Goal: Task Accomplishment & Management: Manage account settings

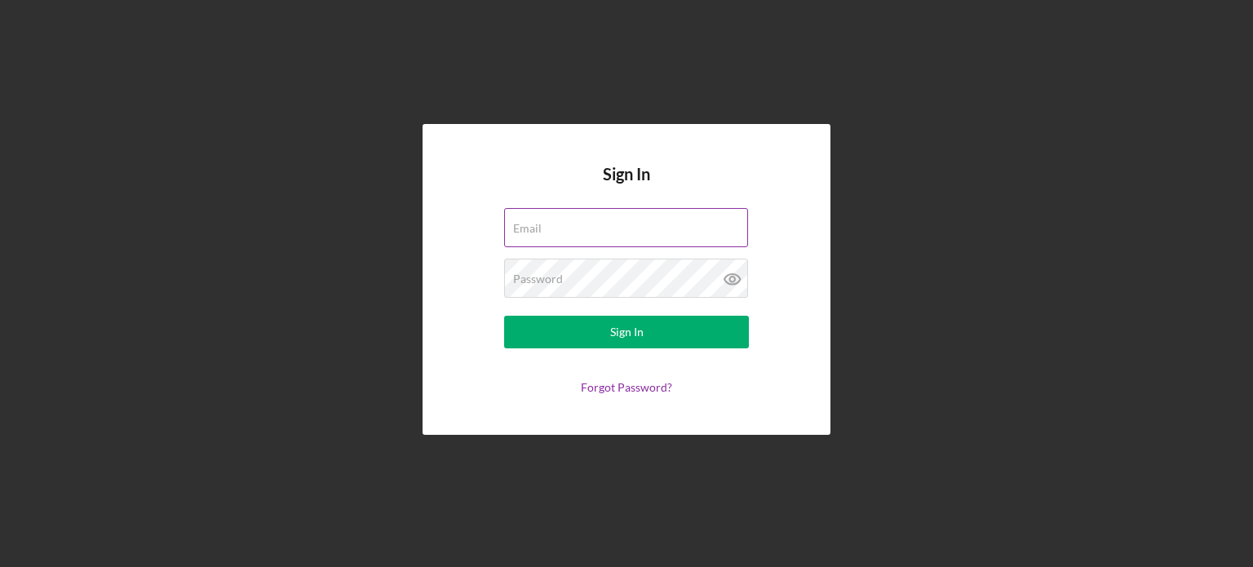
click at [584, 226] on div "Email" at bounding box center [626, 228] width 245 height 41
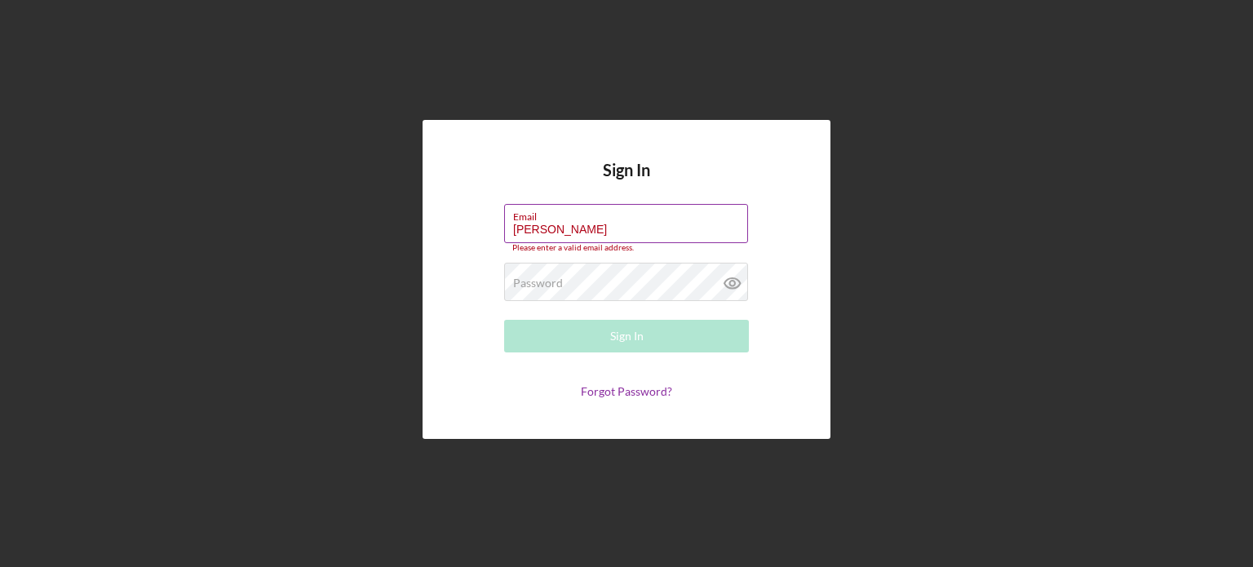
type input "[PERSON_NAME][EMAIL_ADDRESS][DOMAIN_NAME]"
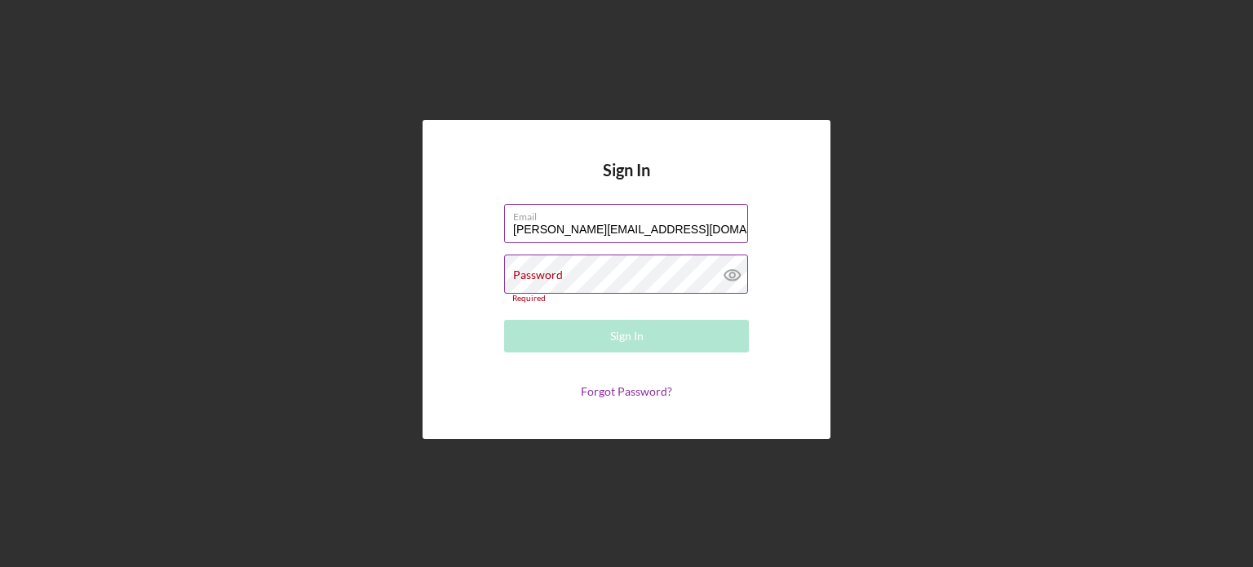
click at [553, 277] on label "Password" at bounding box center [538, 274] width 50 height 13
click at [612, 270] on div "Password Required" at bounding box center [626, 279] width 245 height 48
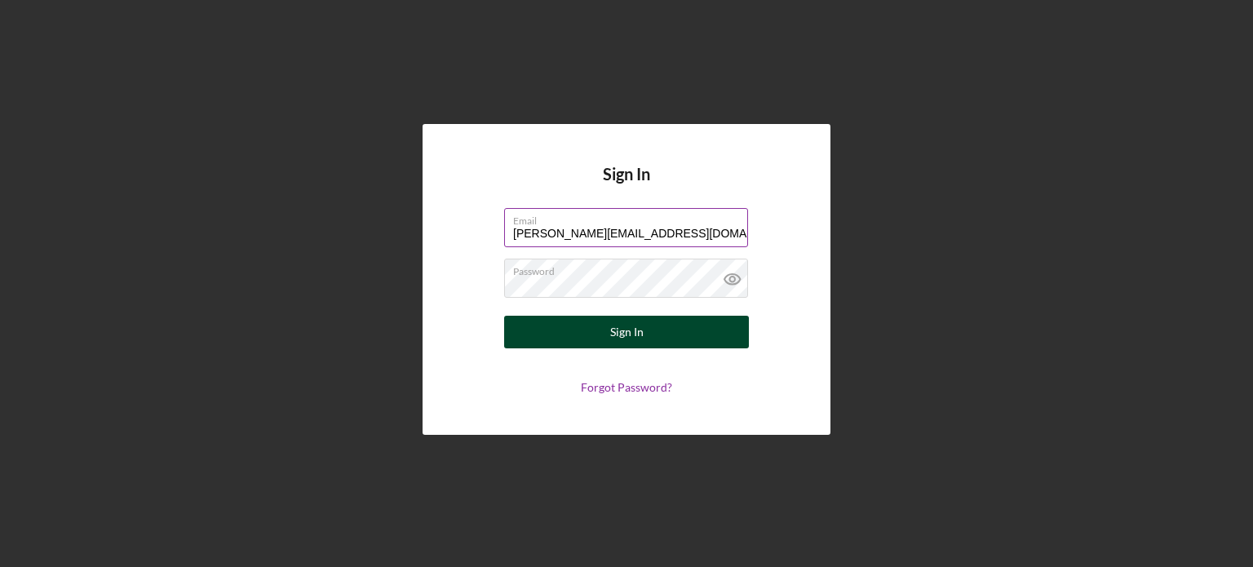
click at [611, 331] on div "Sign In" at bounding box center [626, 332] width 33 height 33
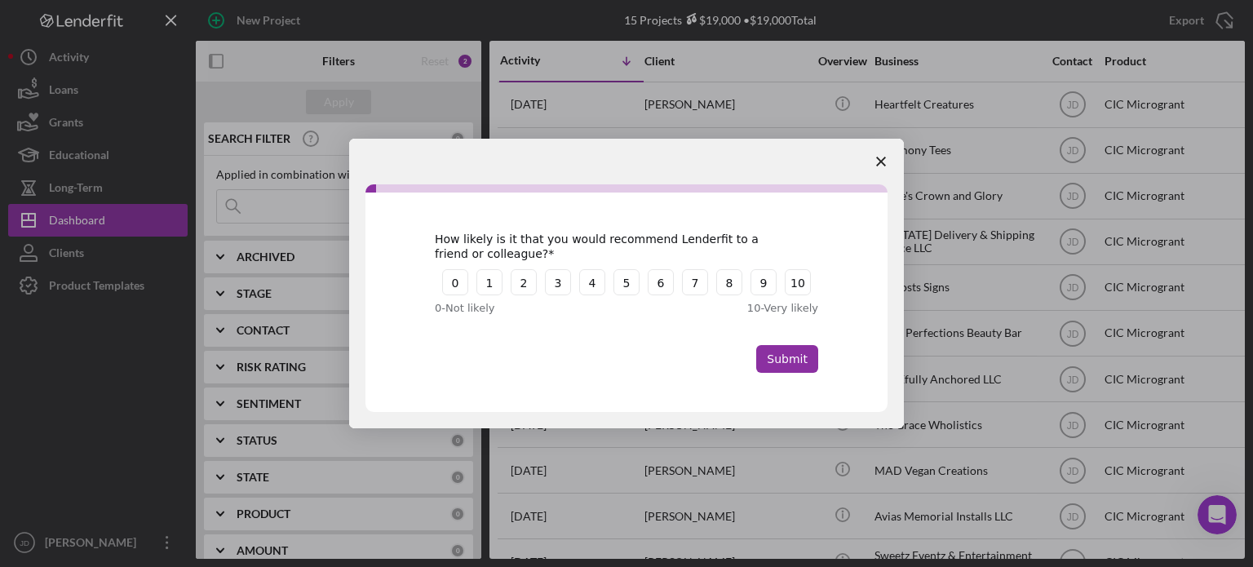
click at [888, 159] on span "Close survey" at bounding box center [881, 162] width 46 height 46
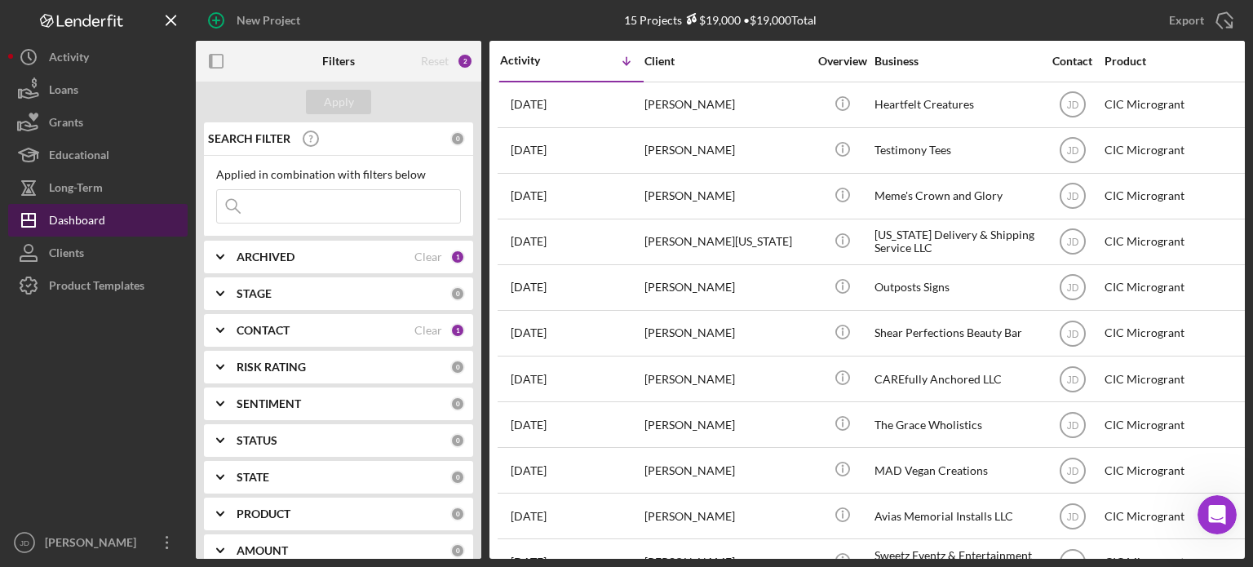
click at [84, 221] on div "Dashboard" at bounding box center [77, 222] width 56 height 37
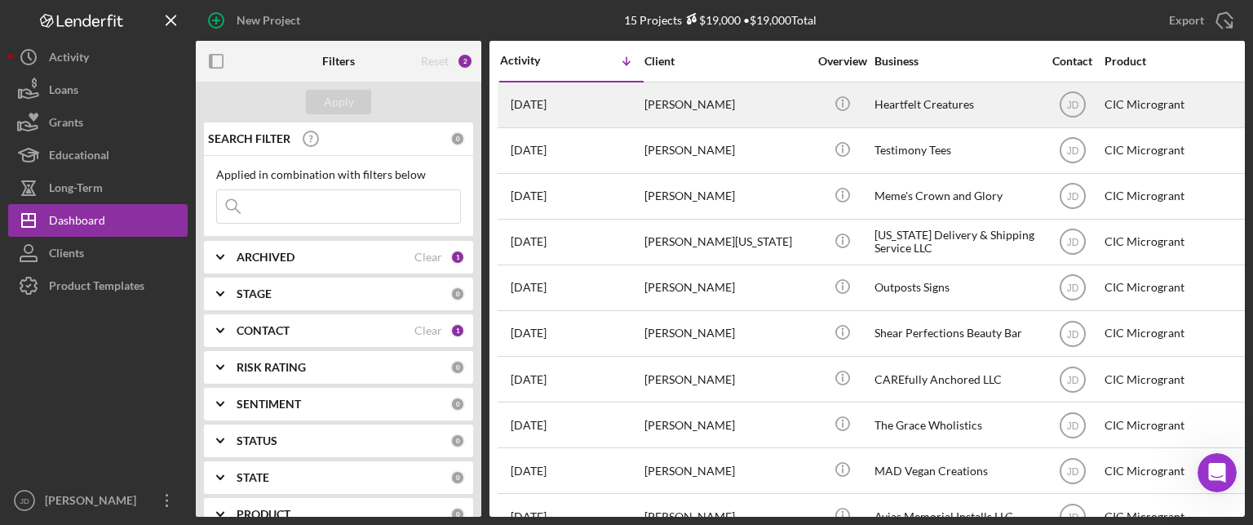
click at [670, 108] on div "[PERSON_NAME]" at bounding box center [726, 104] width 163 height 43
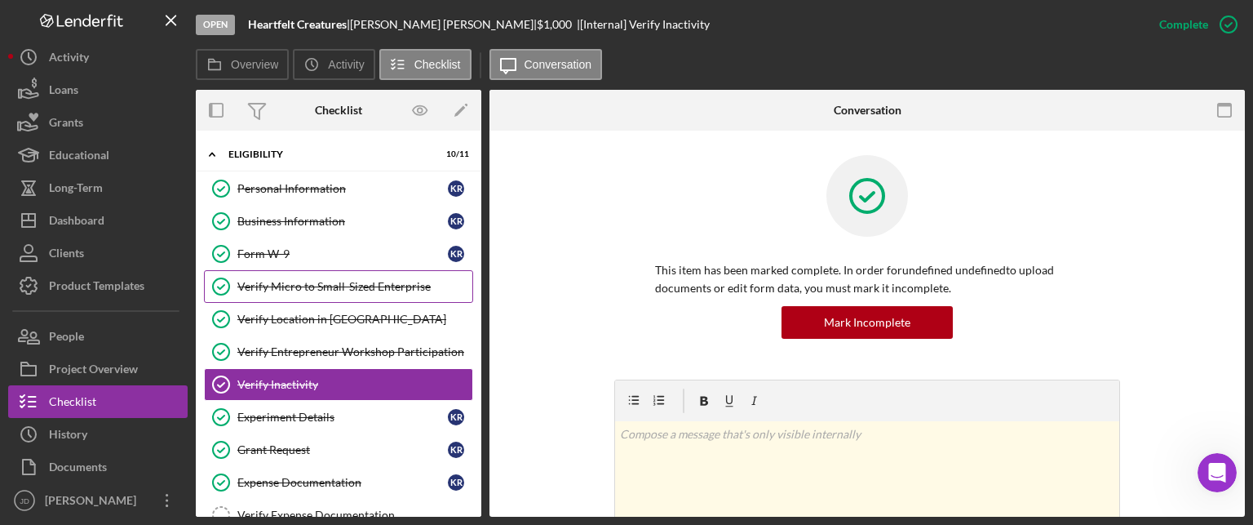
click at [305, 281] on div "Verify Micro to Small-Sized Enterprise" at bounding box center [354, 286] width 235 height 13
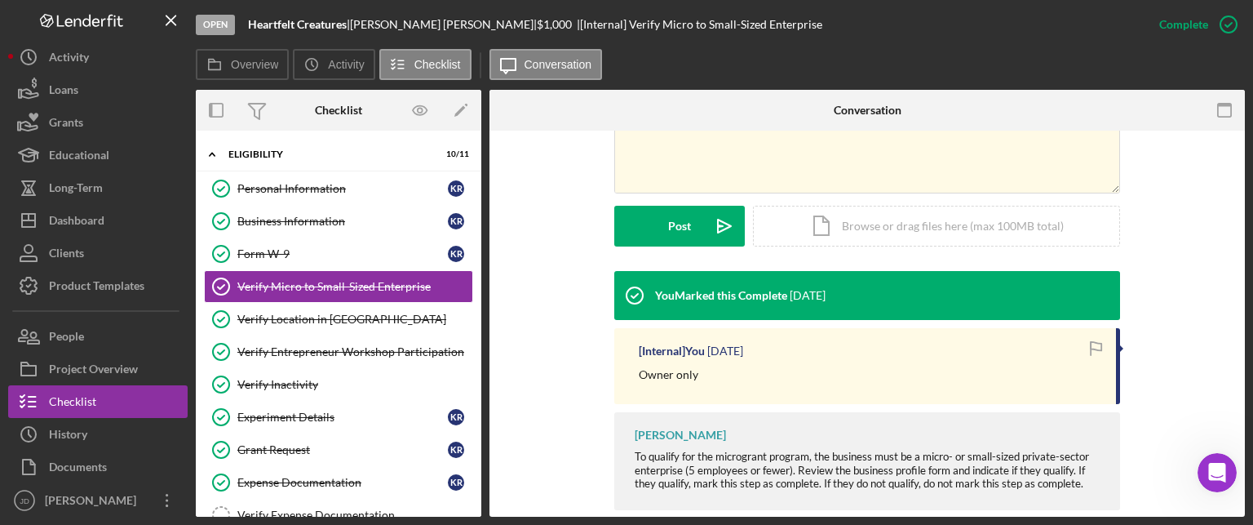
scroll to position [396, 0]
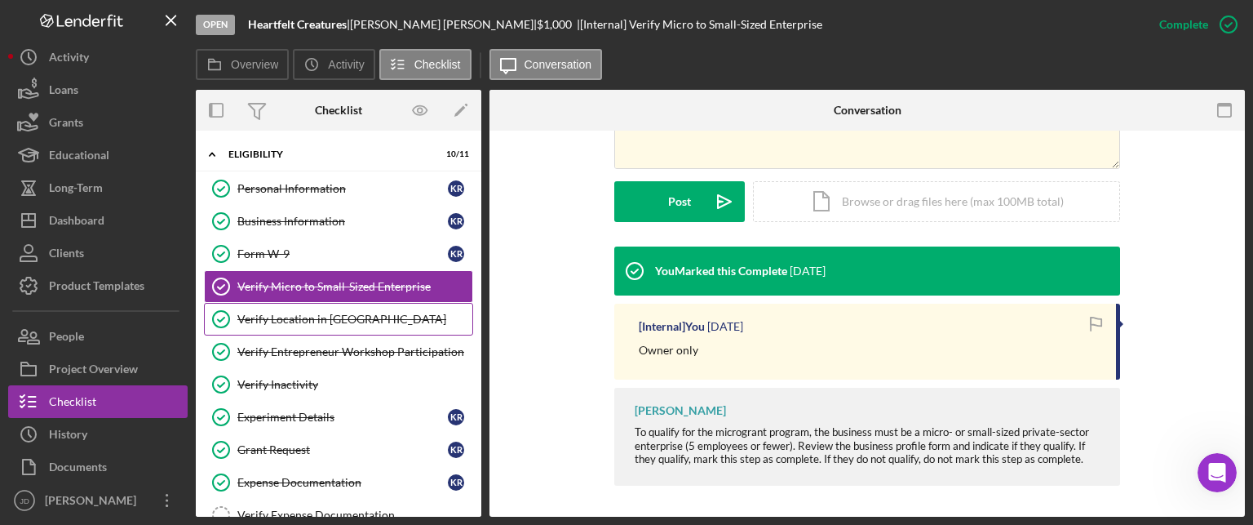
click at [295, 316] on div "Verify Location in [GEOGRAPHIC_DATA]" at bounding box center [354, 318] width 235 height 13
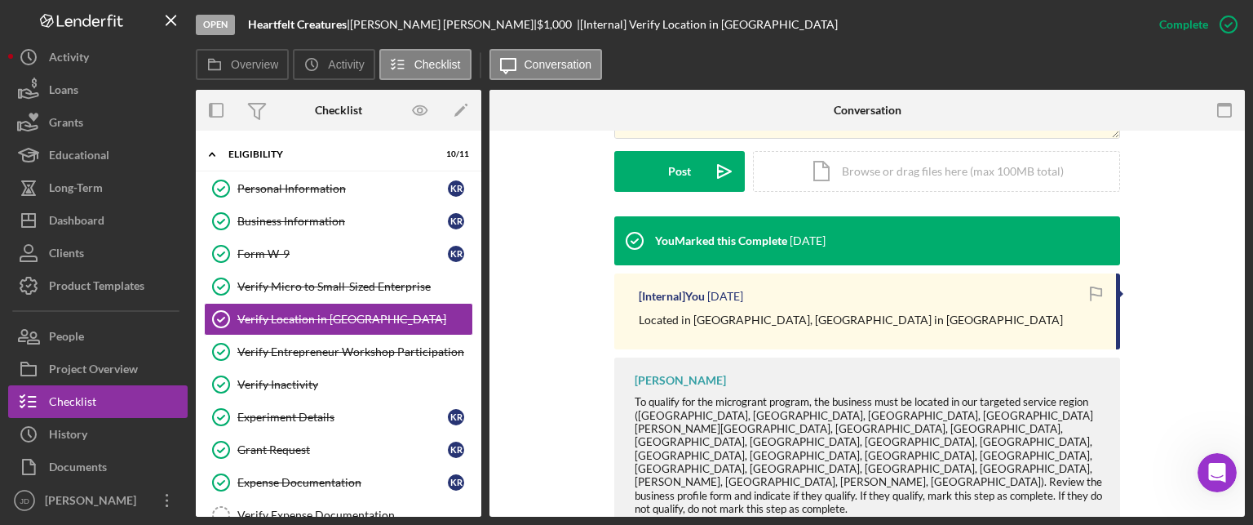
scroll to position [436, 0]
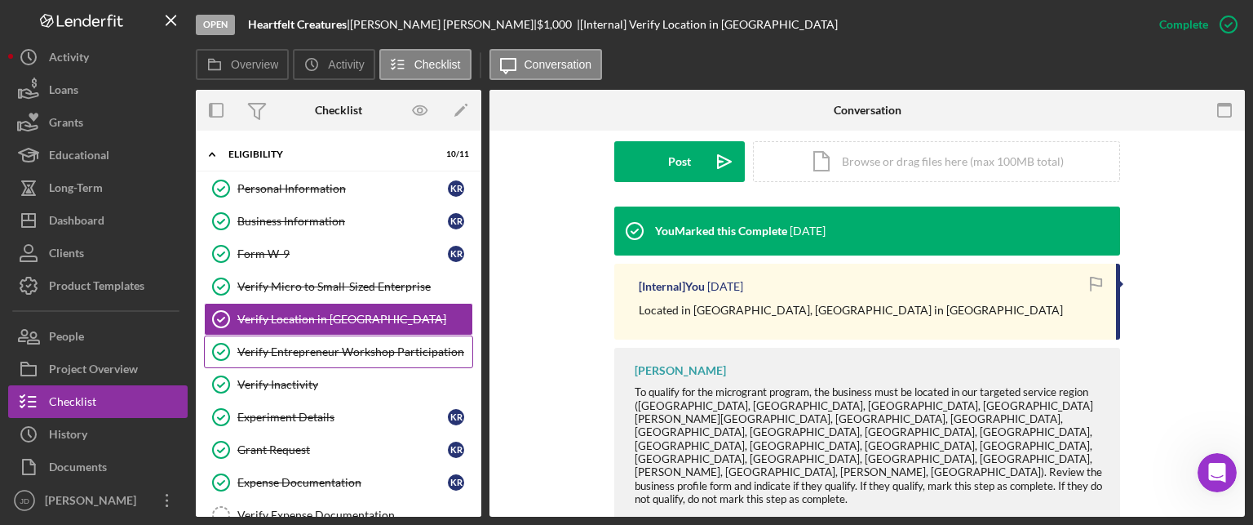
click at [334, 356] on div "Verify Entrepreneur Workshop Participation" at bounding box center [354, 351] width 235 height 13
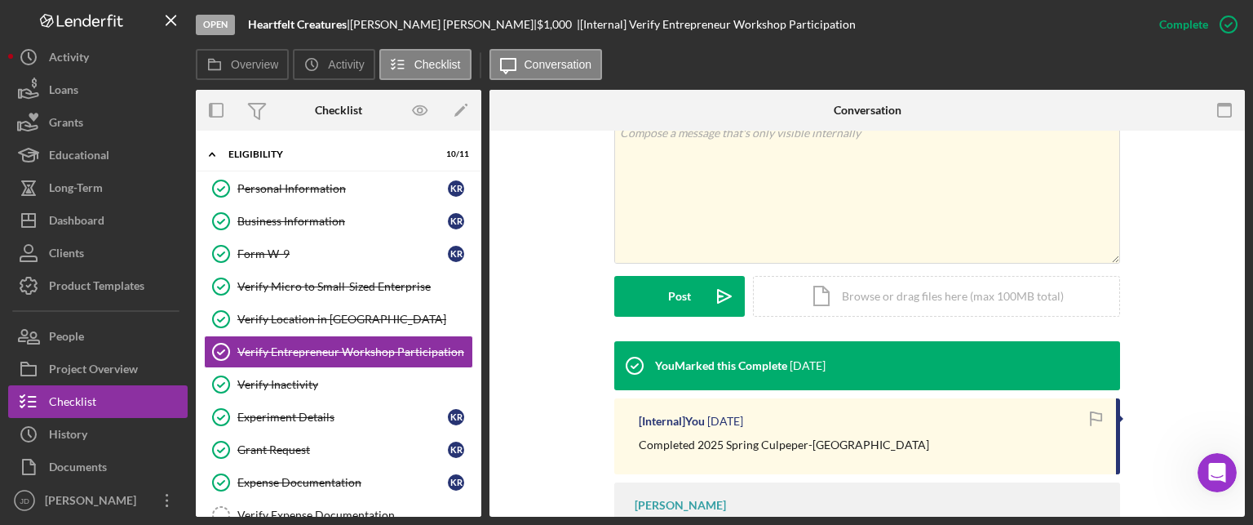
scroll to position [326, 0]
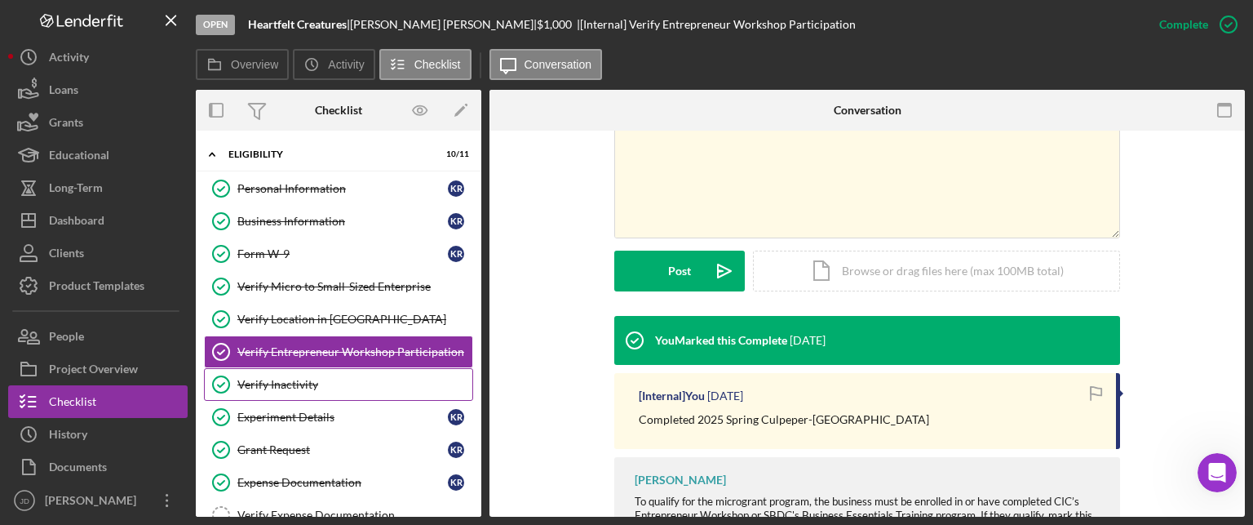
click at [311, 374] on link "Verify Inactivity Verify Inactivity" at bounding box center [338, 384] width 269 height 33
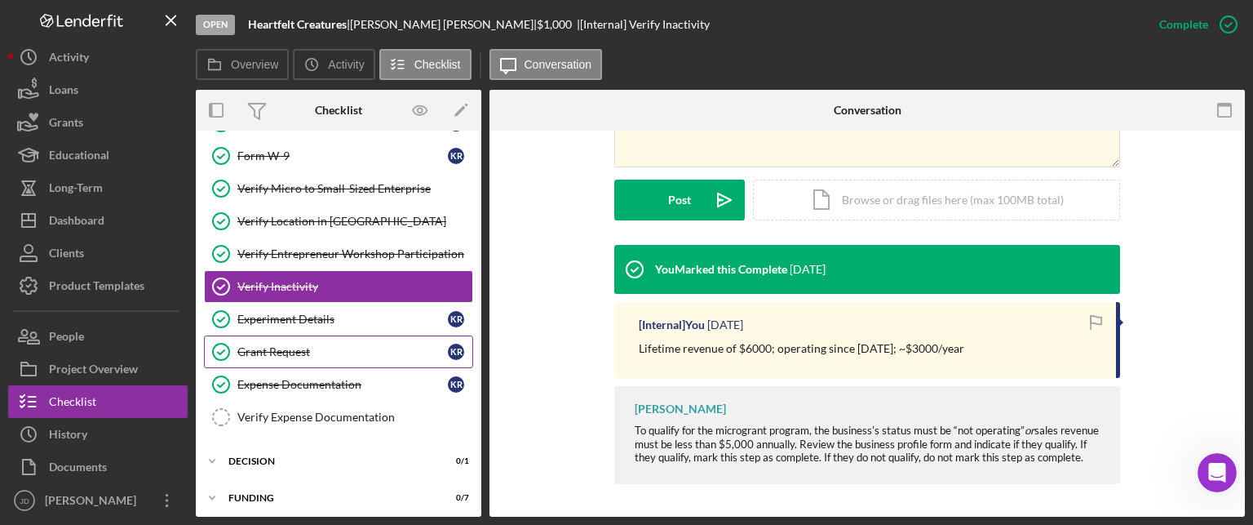
scroll to position [100, 0]
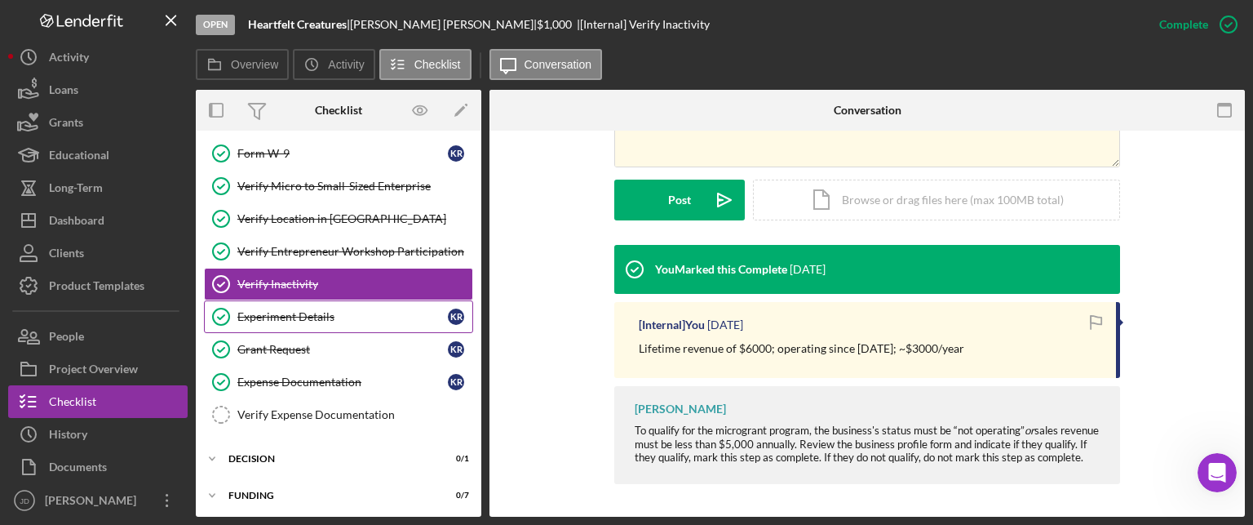
click at [315, 306] on link "Experiment Details Experiment Details K R" at bounding box center [338, 316] width 269 height 33
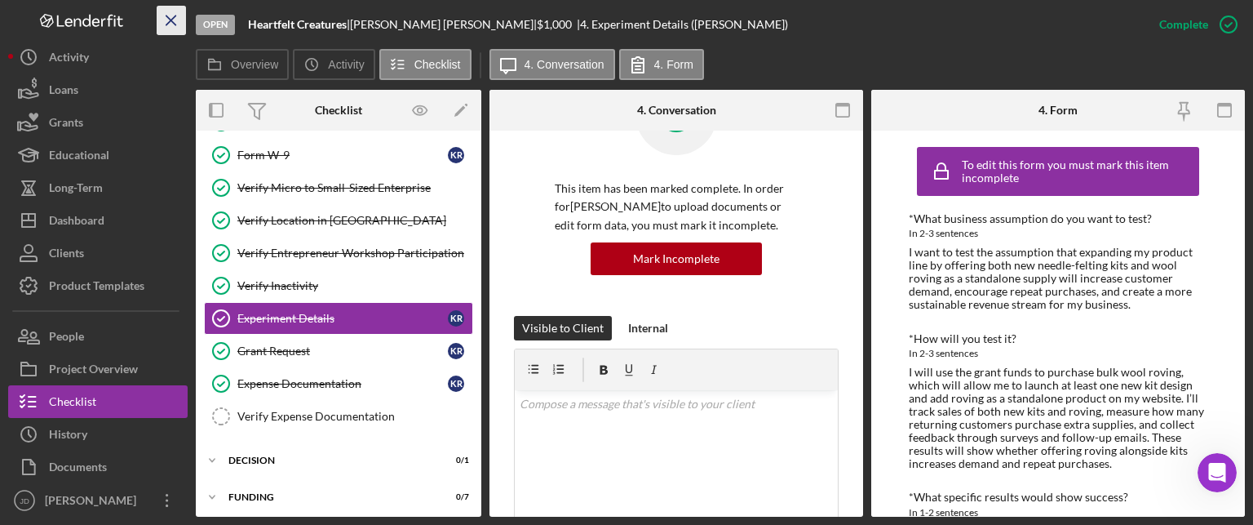
scroll to position [100, 0]
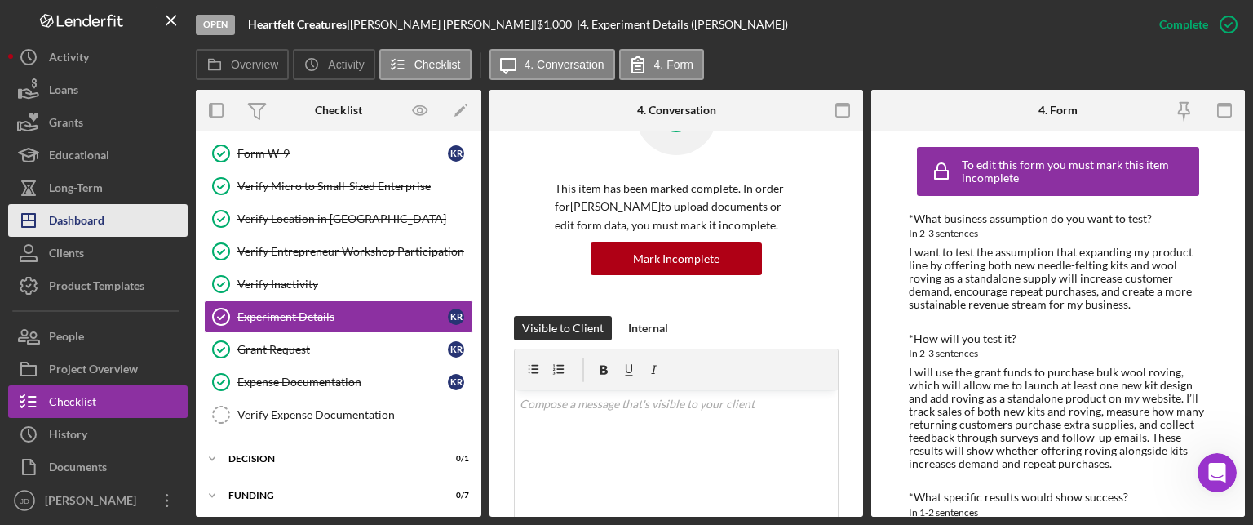
click at [81, 208] on div "Dashboard" at bounding box center [76, 222] width 55 height 37
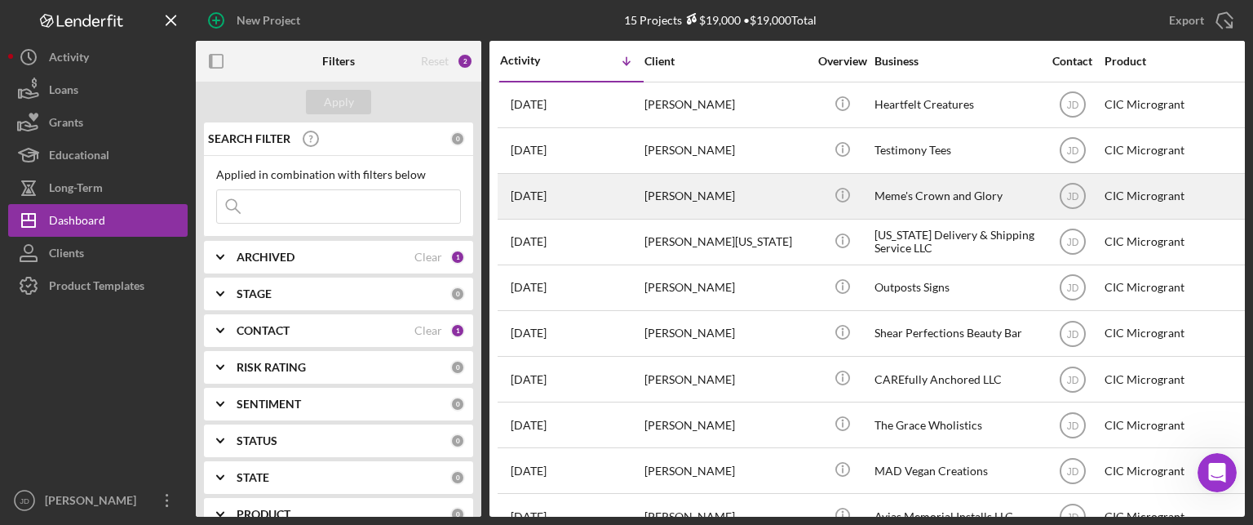
click at [724, 188] on div "[PERSON_NAME]" at bounding box center [726, 196] width 163 height 43
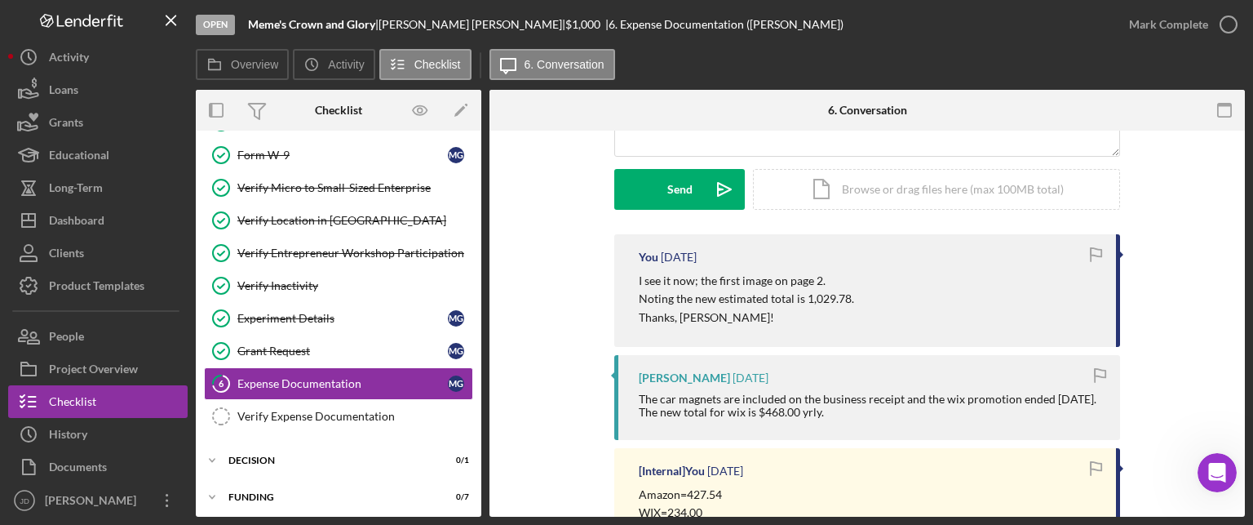
scroll to position [245, 0]
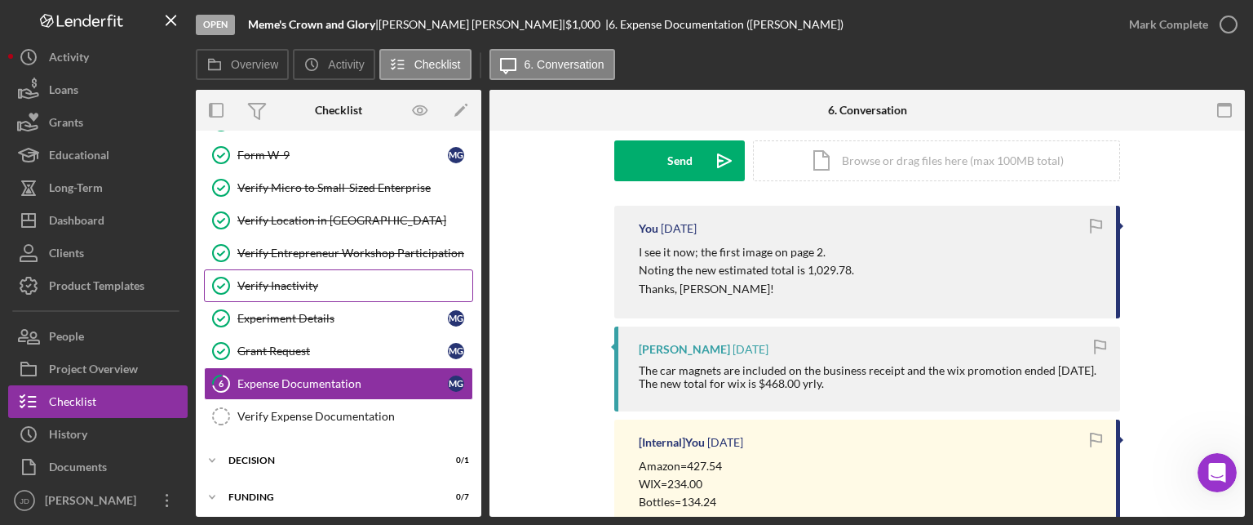
click at [321, 279] on div "Verify Inactivity" at bounding box center [354, 285] width 235 height 13
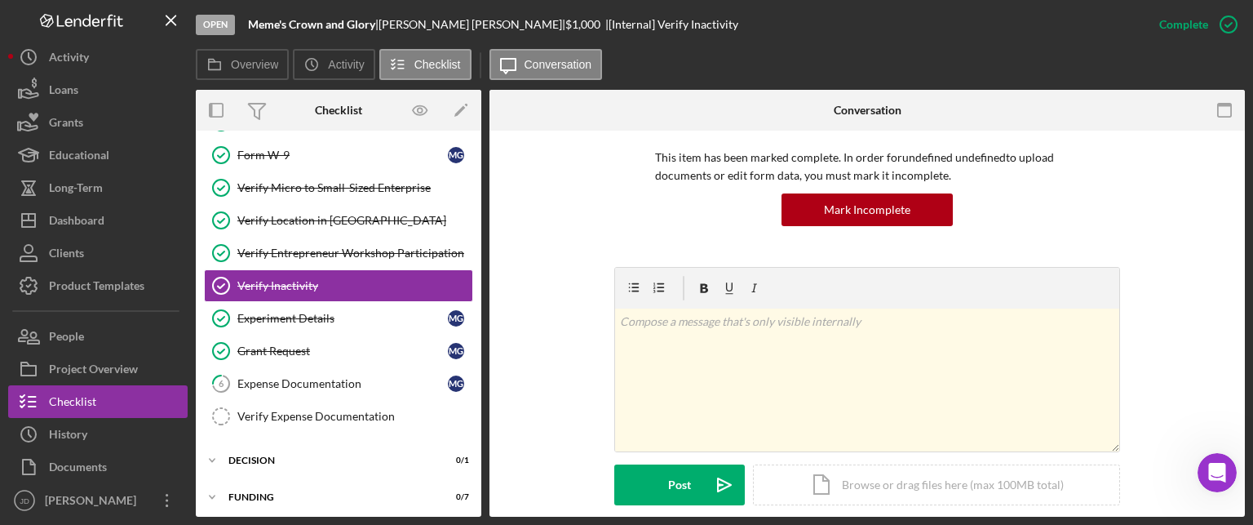
scroll to position [408, 0]
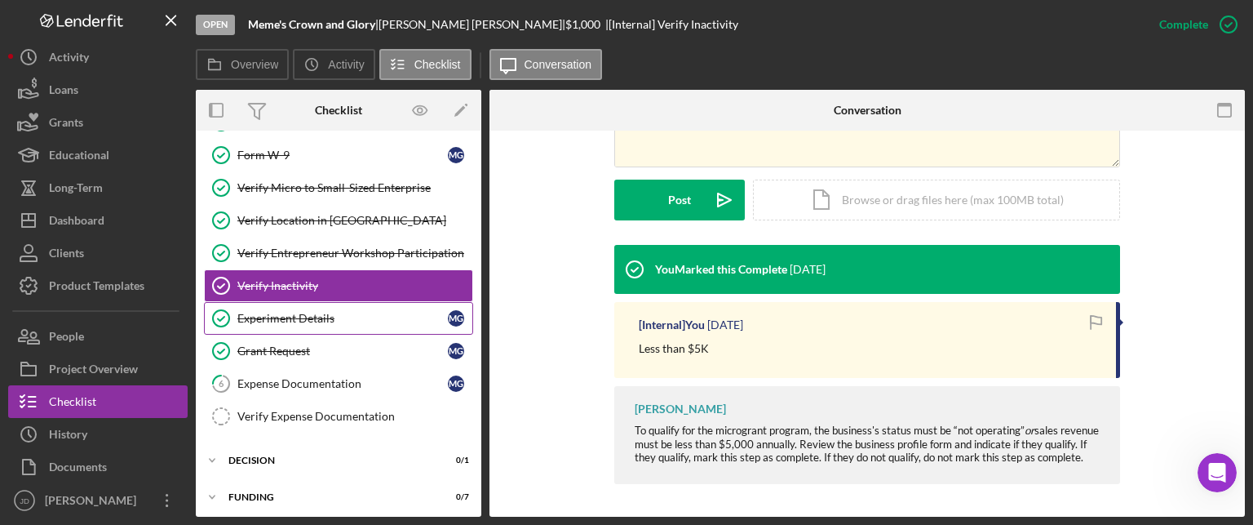
click at [292, 315] on div "Experiment Details" at bounding box center [342, 318] width 210 height 13
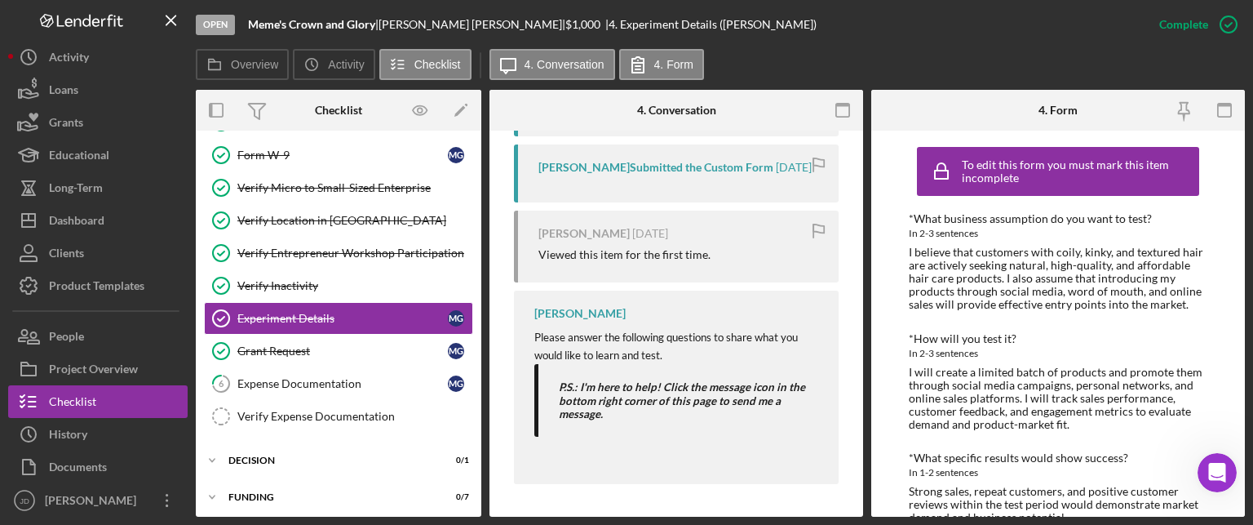
scroll to position [696, 0]
click at [321, 350] on div "Grant Request" at bounding box center [342, 350] width 210 height 13
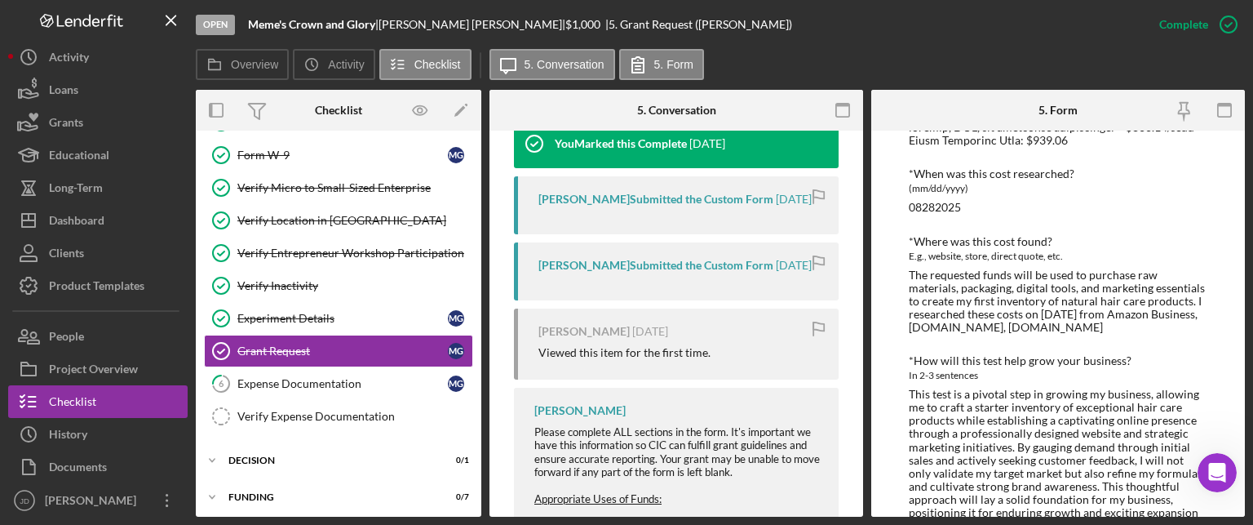
scroll to position [481, 0]
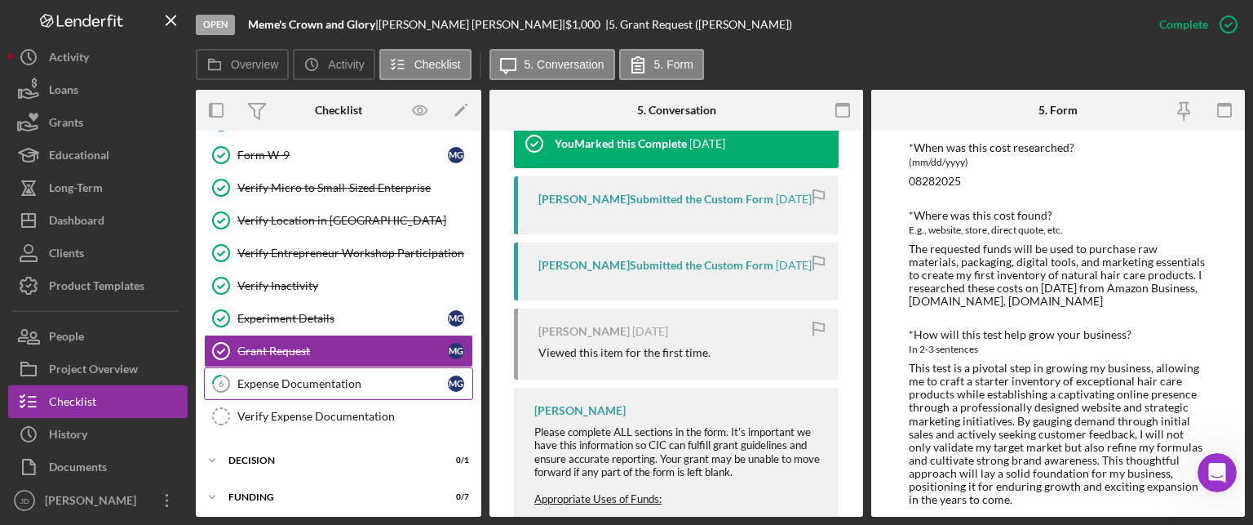
click at [313, 377] on div "Expense Documentation" at bounding box center [342, 383] width 210 height 13
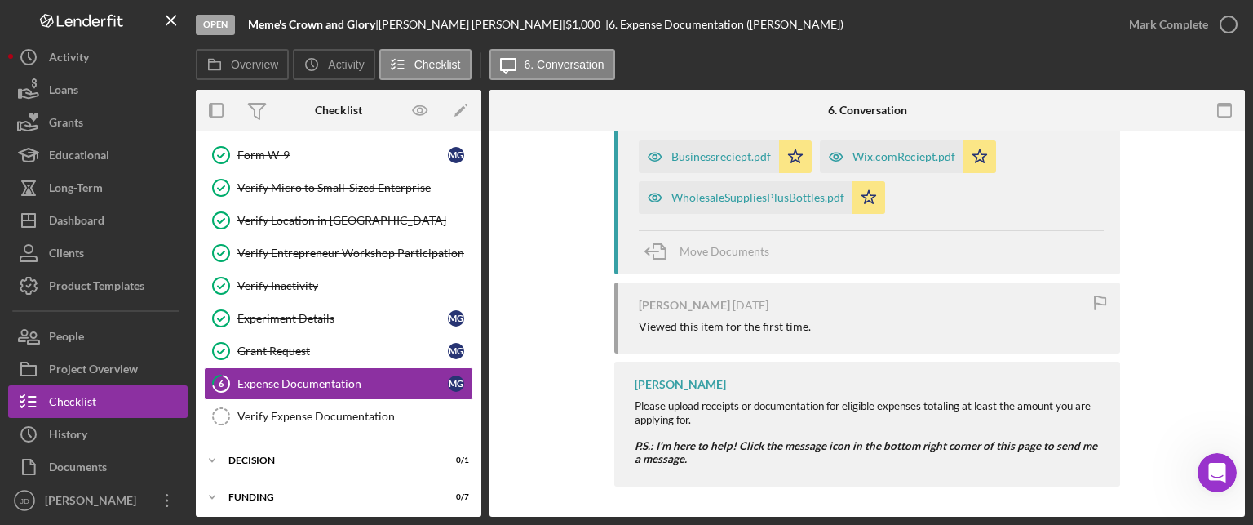
scroll to position [770, 0]
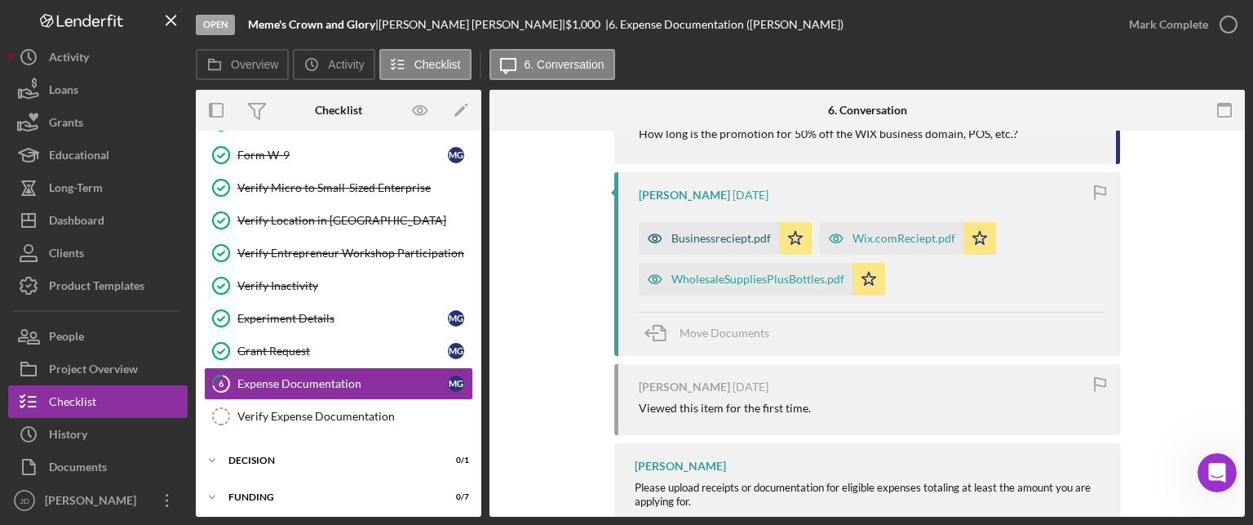
click at [718, 237] on div "Businessreciept.pdf" at bounding box center [721, 238] width 100 height 13
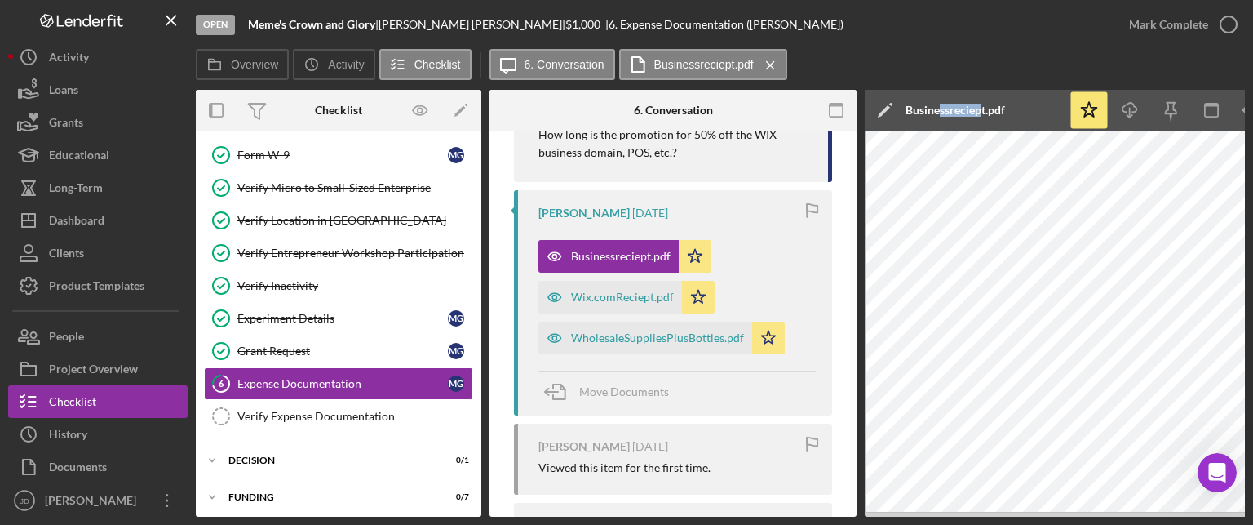
drag, startPoint x: 979, startPoint y: 106, endPoint x: 942, endPoint y: 98, distance: 38.4
click at [942, 98] on div "Businessreciept.pdf" at bounding box center [956, 110] width 100 height 41
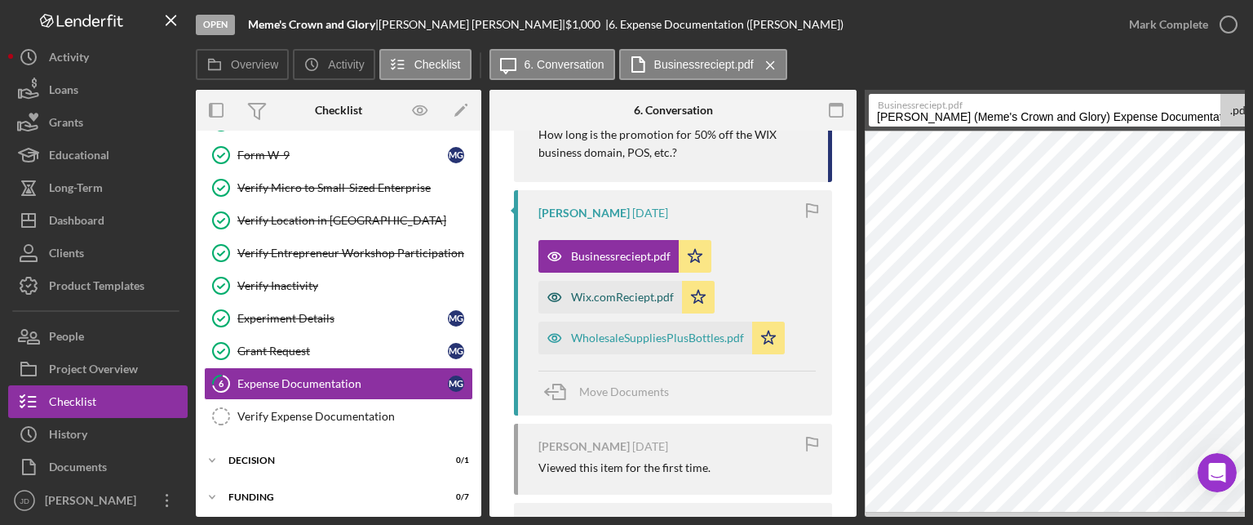
click at [615, 297] on div "Wix.comReciept.pdf" at bounding box center [622, 296] width 103 height 13
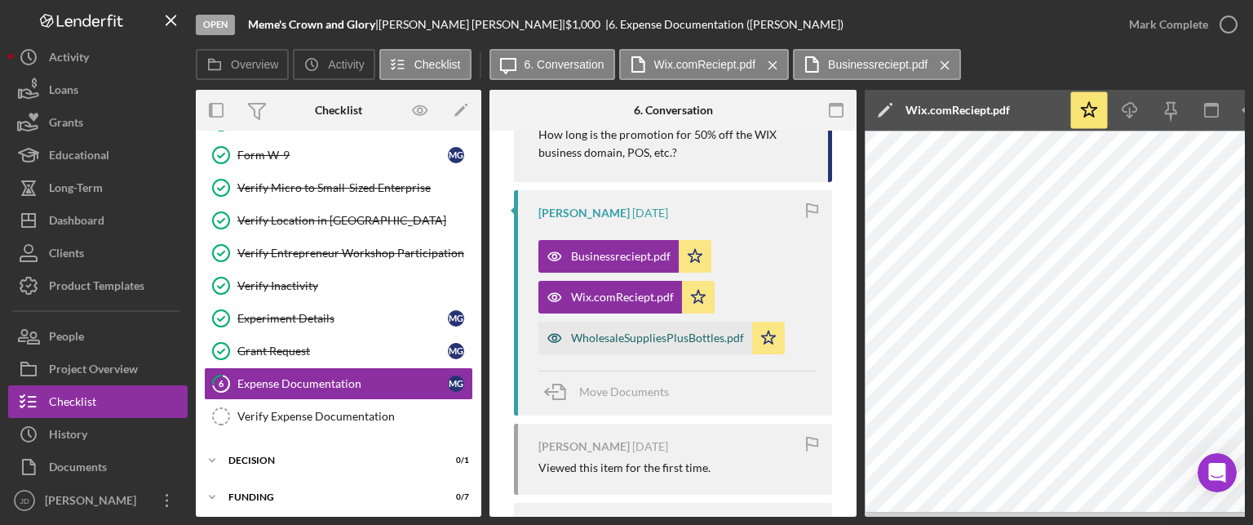
click at [624, 339] on div "WholesaleSuppliesPlusBottles.pdf" at bounding box center [657, 337] width 173 height 13
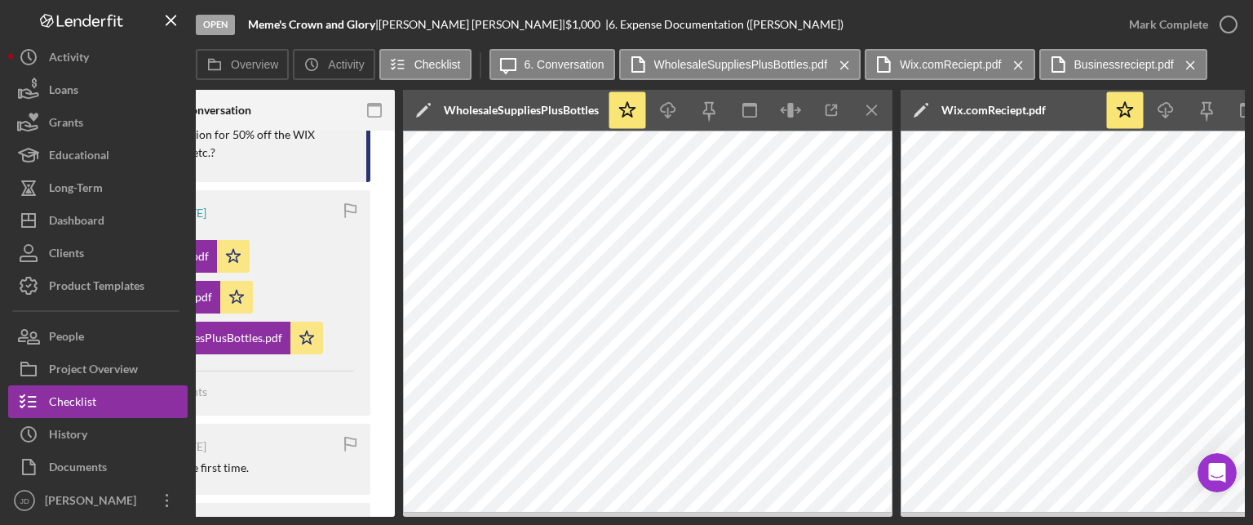
scroll to position [0, 463]
click at [875, 105] on icon "Icon/Menu Close" at bounding box center [871, 110] width 37 height 37
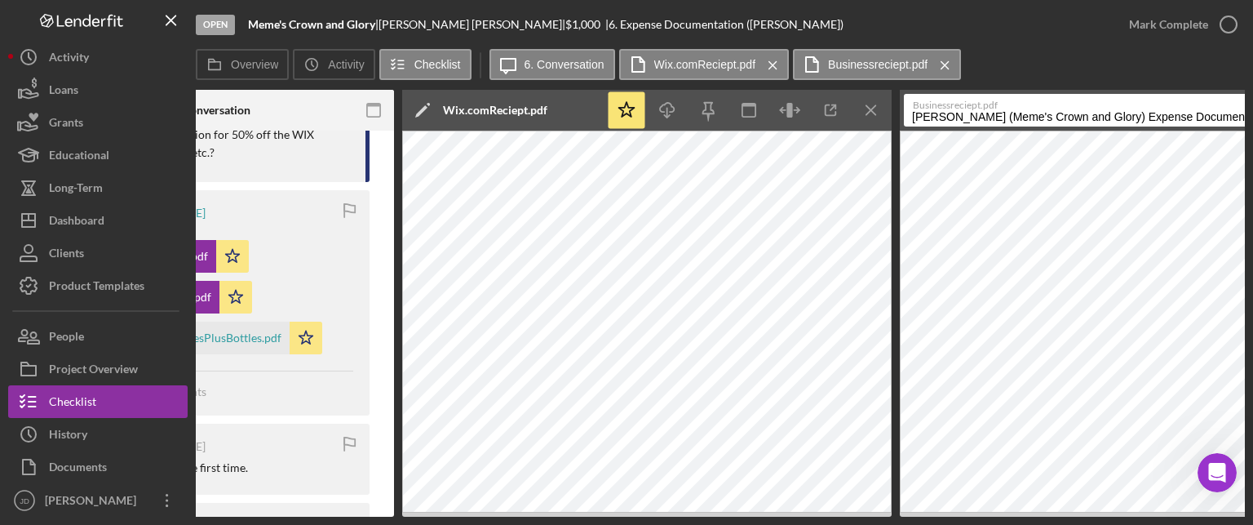
scroll to position [0, 607]
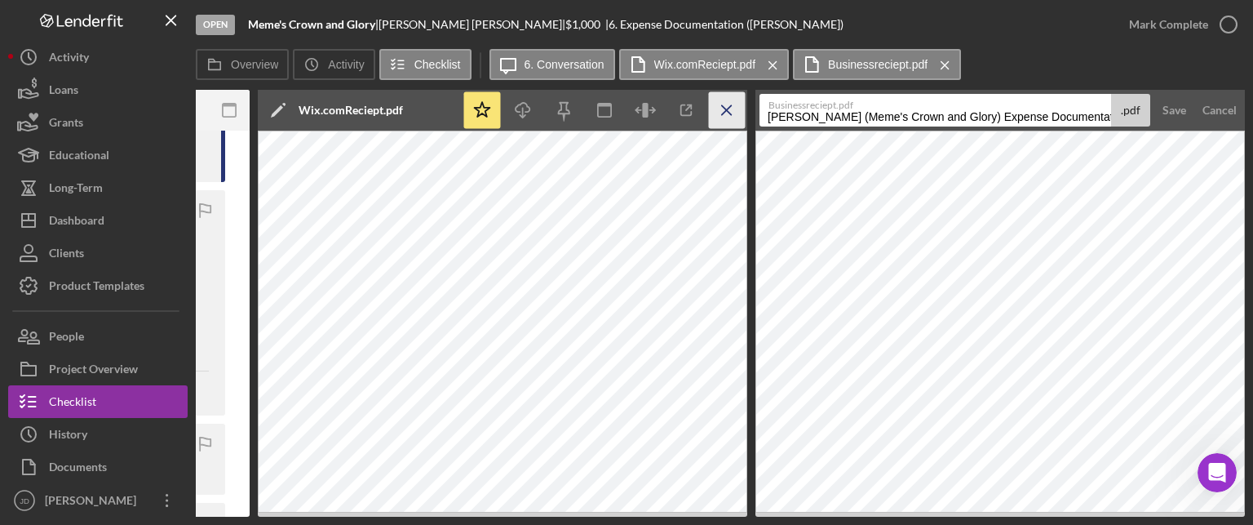
drag, startPoint x: 726, startPoint y: 108, endPoint x: 801, endPoint y: 113, distance: 75.3
click at [727, 108] on icon "Icon/Menu Close" at bounding box center [727, 110] width 37 height 37
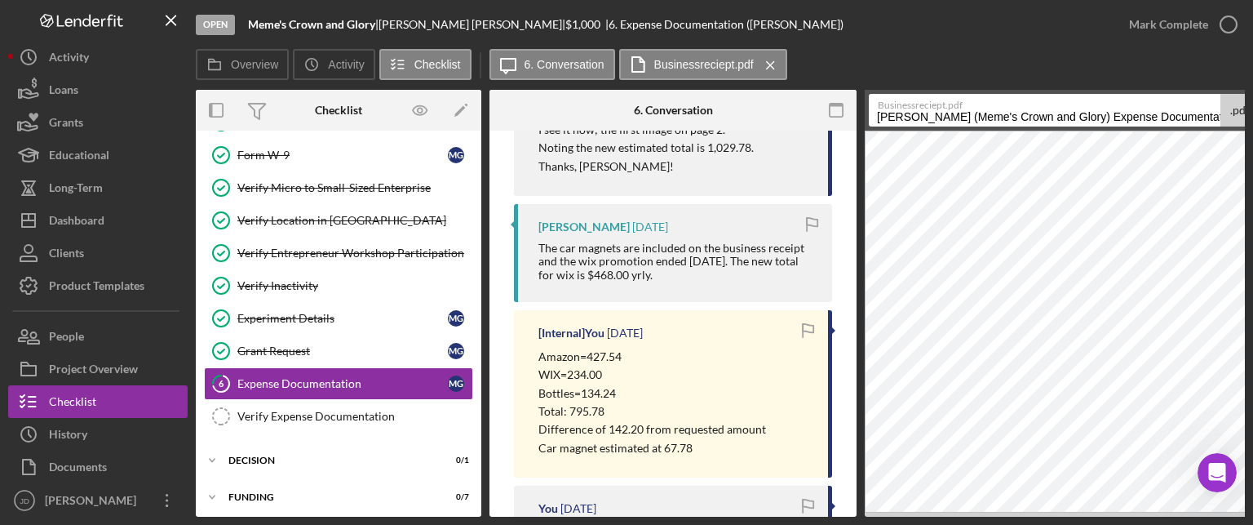
scroll to position [375, 0]
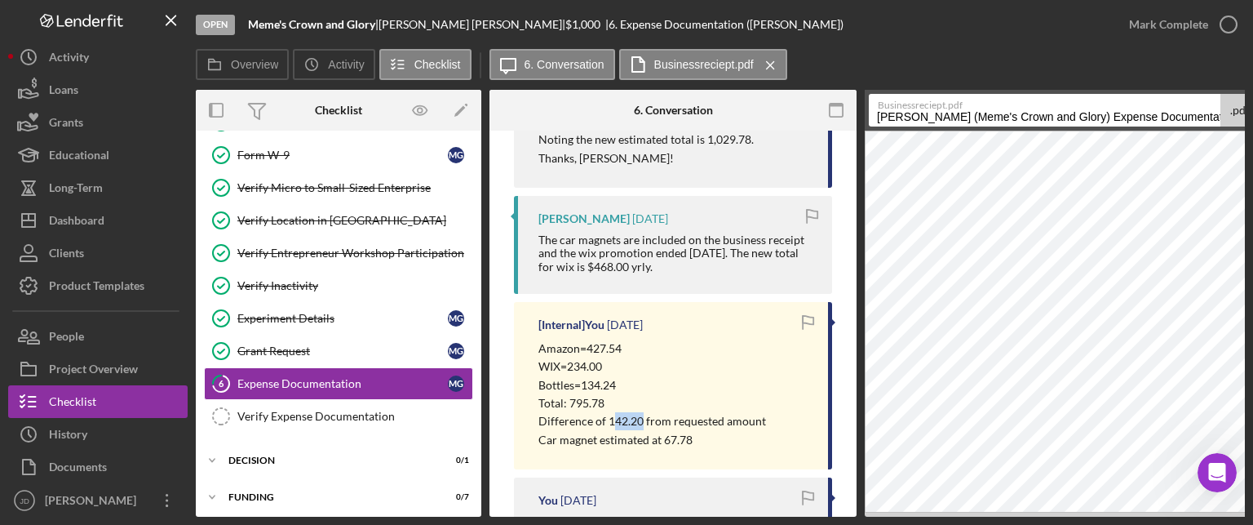
drag, startPoint x: 639, startPoint y: 415, endPoint x: 612, endPoint y: 414, distance: 27.0
click at [612, 414] on p "Difference of 142.20 from requested amount" at bounding box center [652, 421] width 228 height 18
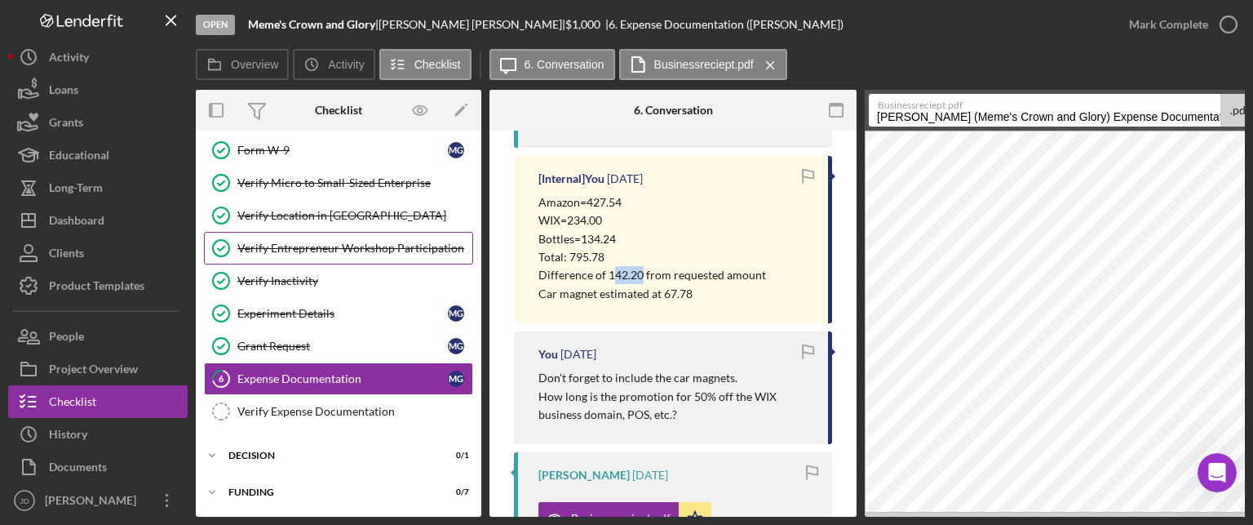
scroll to position [104, 0]
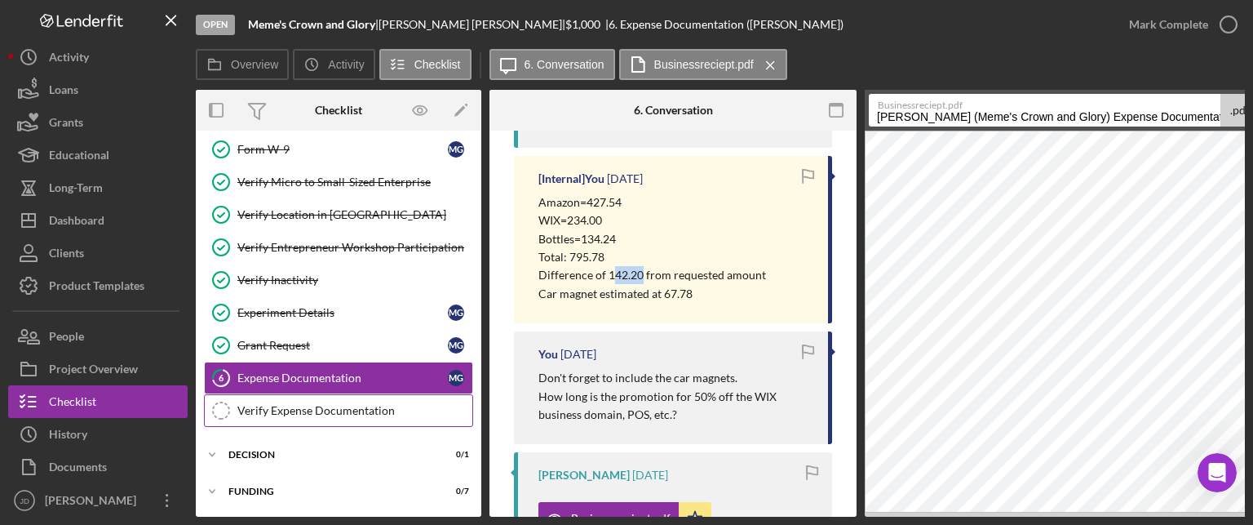
click at [346, 404] on div "Verify Expense Documentation" at bounding box center [354, 410] width 235 height 13
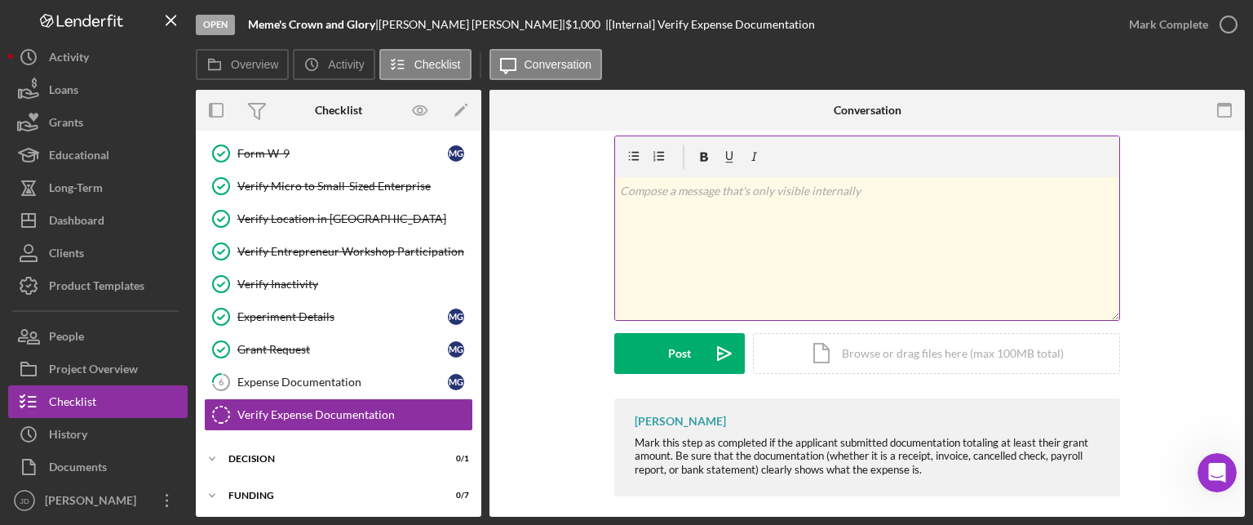
scroll to position [30, 0]
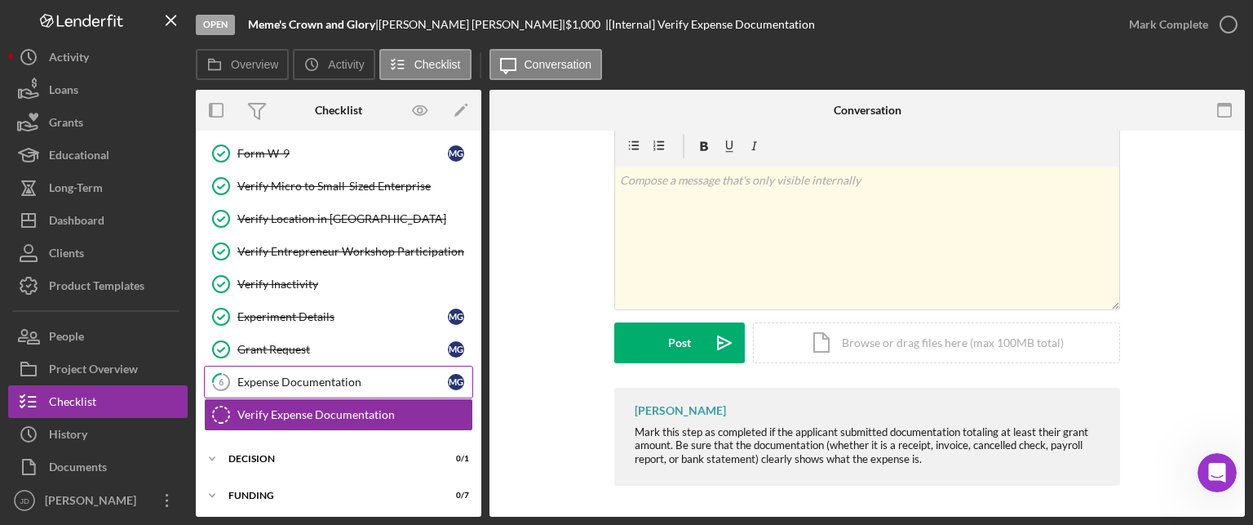
click at [321, 369] on link "6 Expense Documentation M G" at bounding box center [338, 382] width 269 height 33
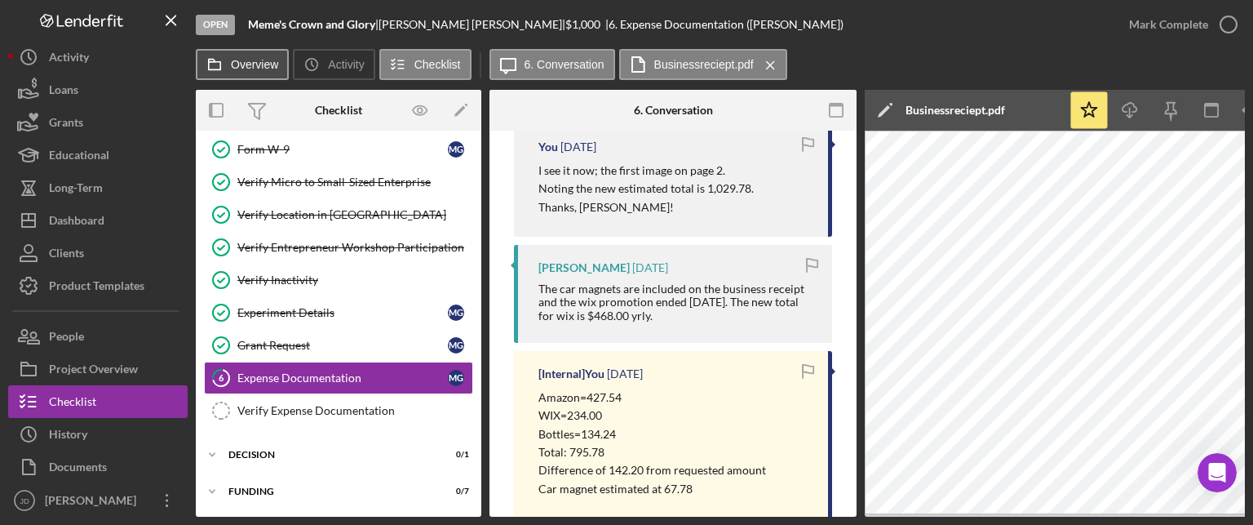
scroll to position [104, 0]
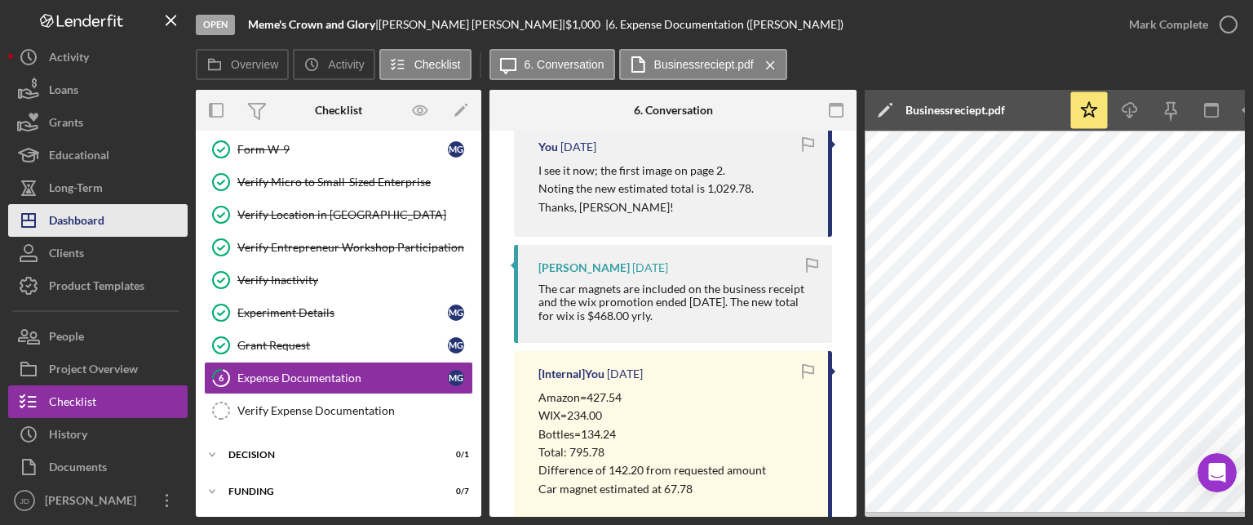
click at [88, 218] on div "Dashboard" at bounding box center [76, 222] width 55 height 37
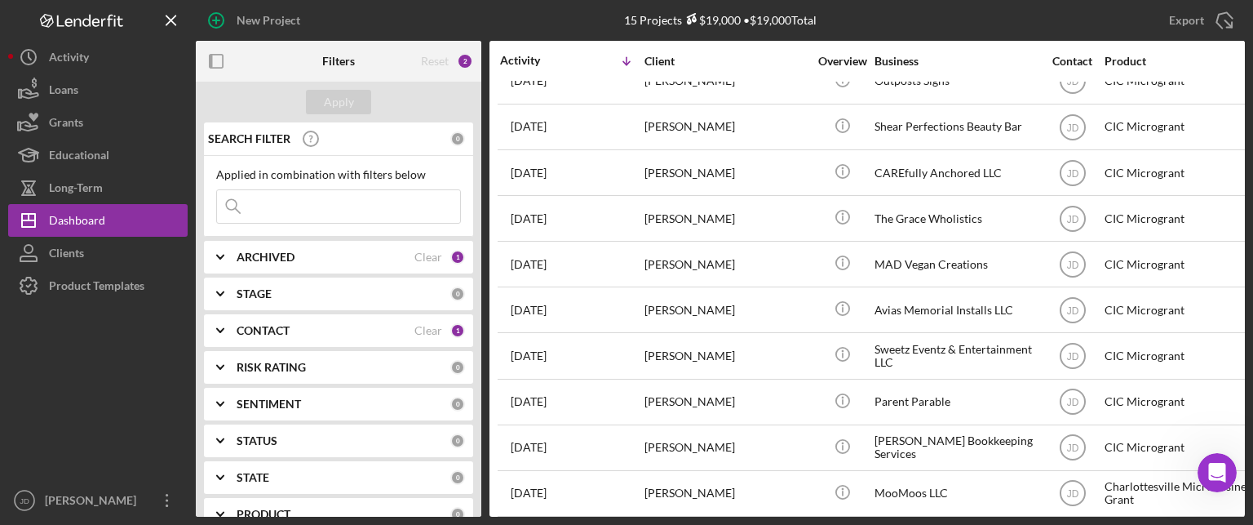
scroll to position [245, 0]
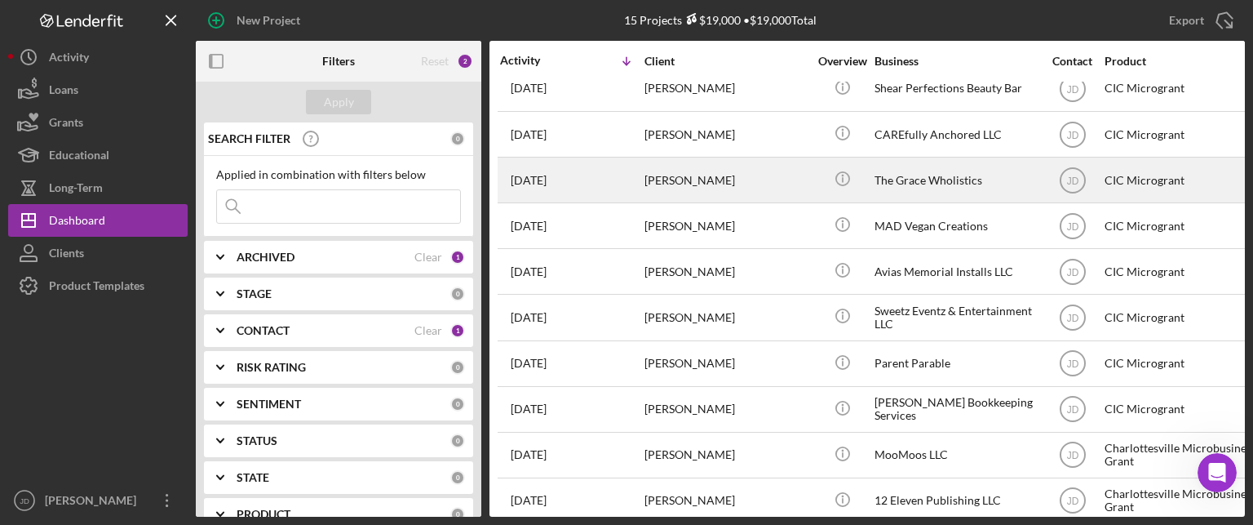
click at [724, 182] on div "[PERSON_NAME]" at bounding box center [726, 179] width 163 height 43
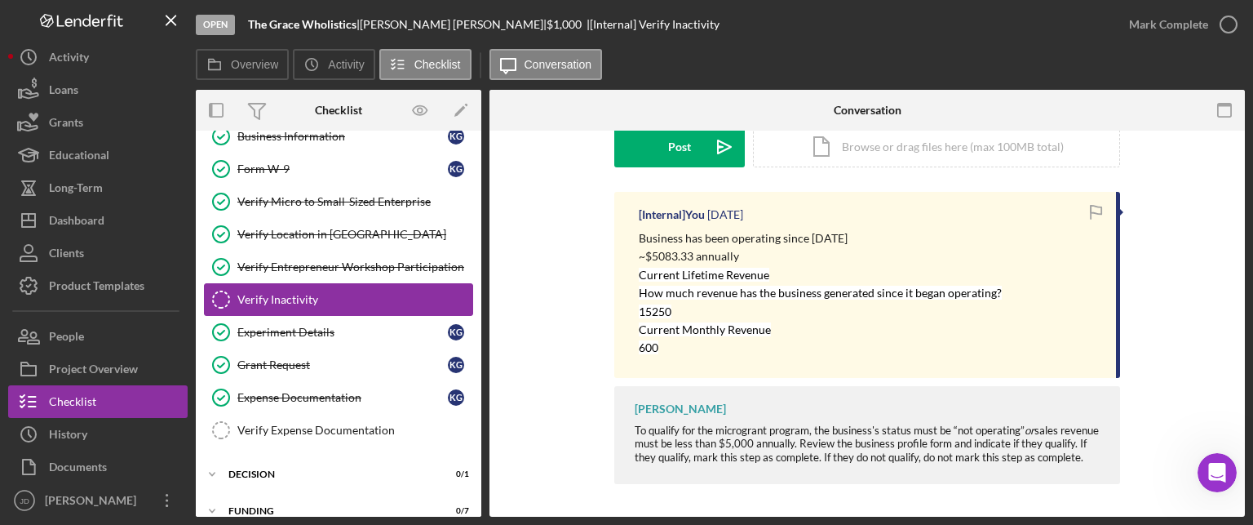
scroll to position [100, 0]
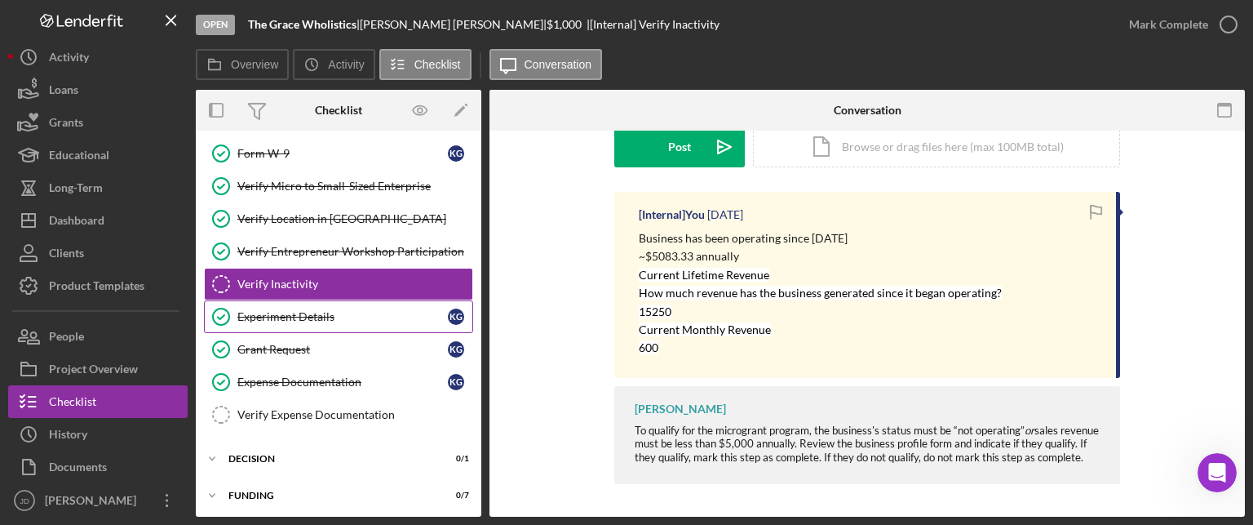
click at [310, 316] on div "Experiment Details" at bounding box center [342, 316] width 210 height 13
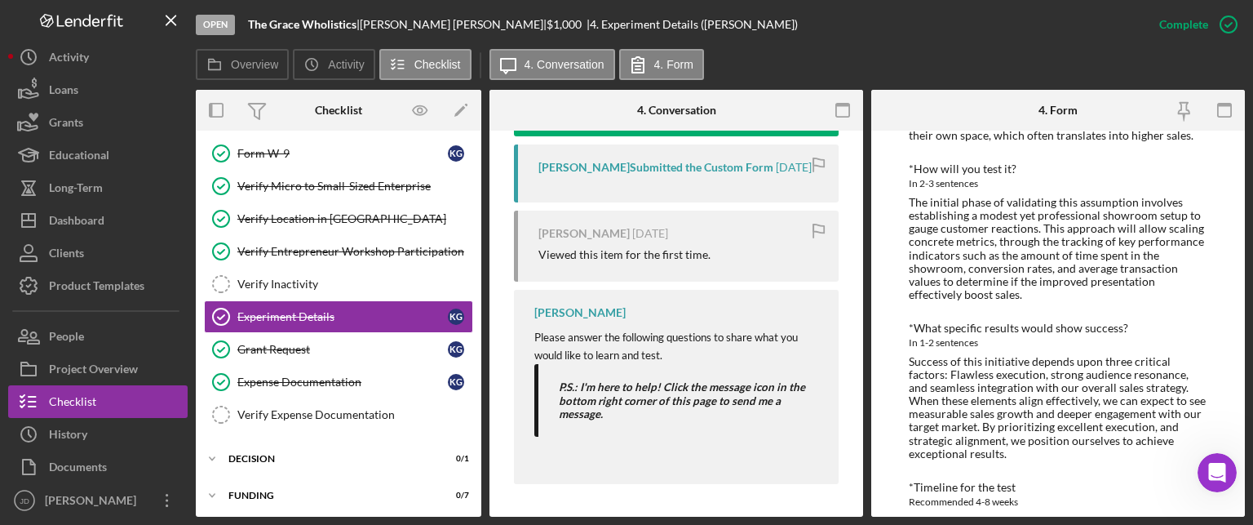
scroll to position [269, 0]
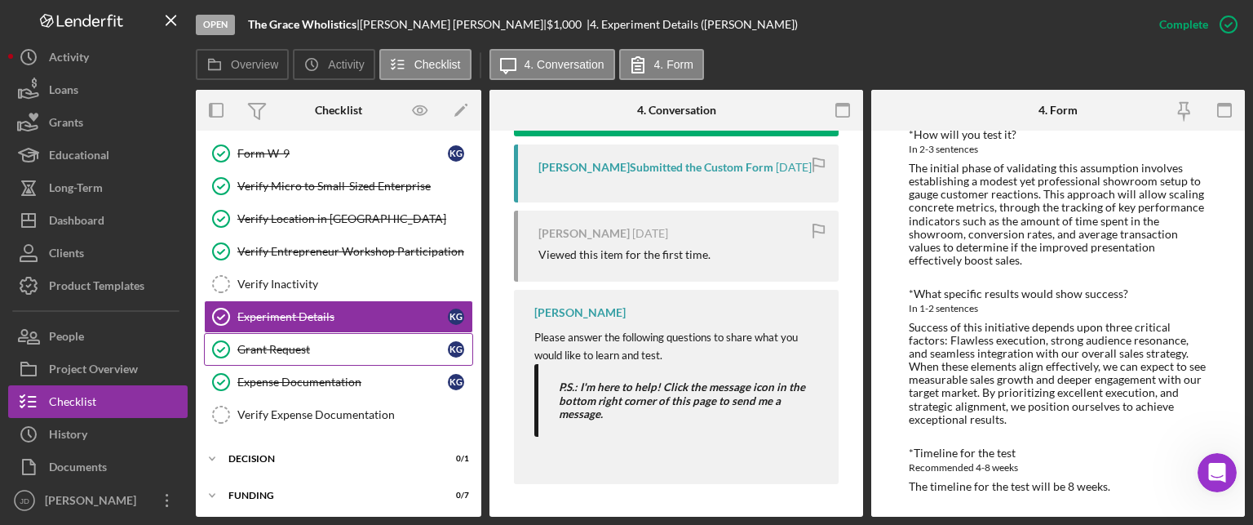
click at [305, 346] on div "Grant Request" at bounding box center [342, 349] width 210 height 13
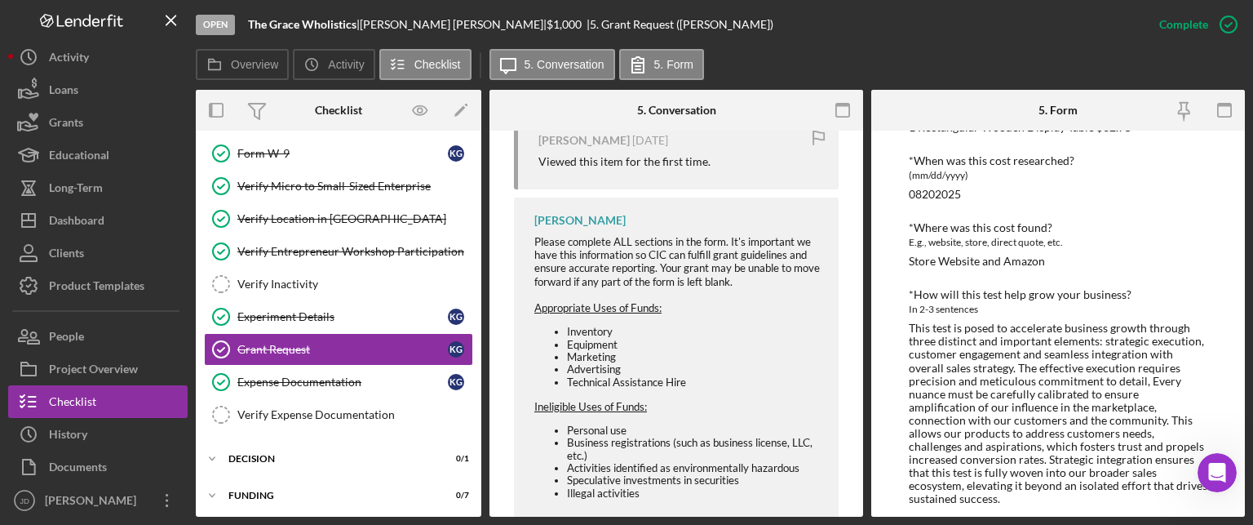
scroll to position [816, 0]
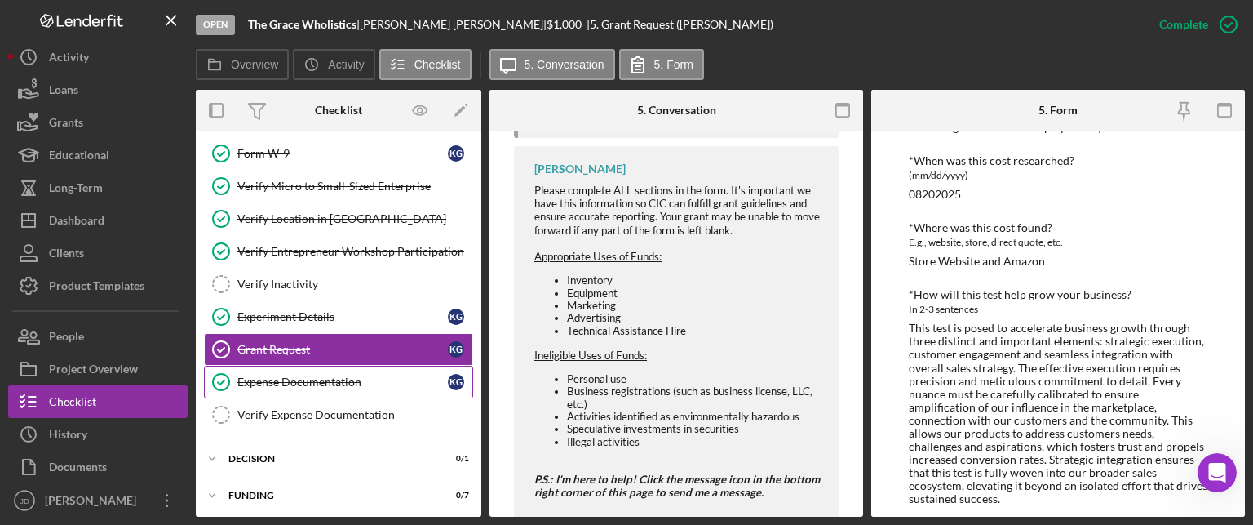
click at [329, 375] on div "Expense Documentation" at bounding box center [342, 381] width 210 height 13
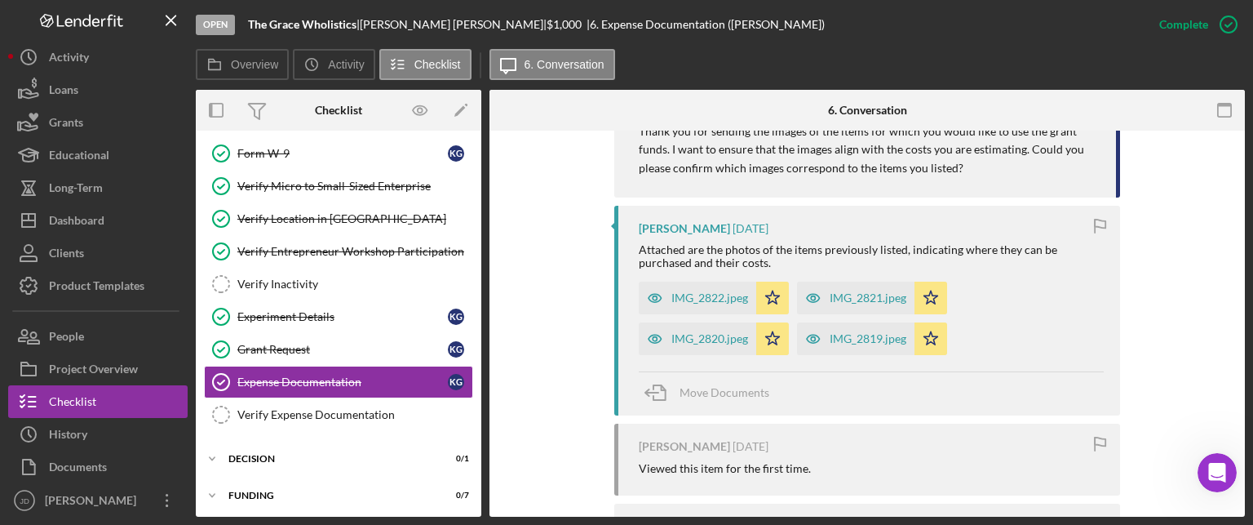
scroll to position [1387, 0]
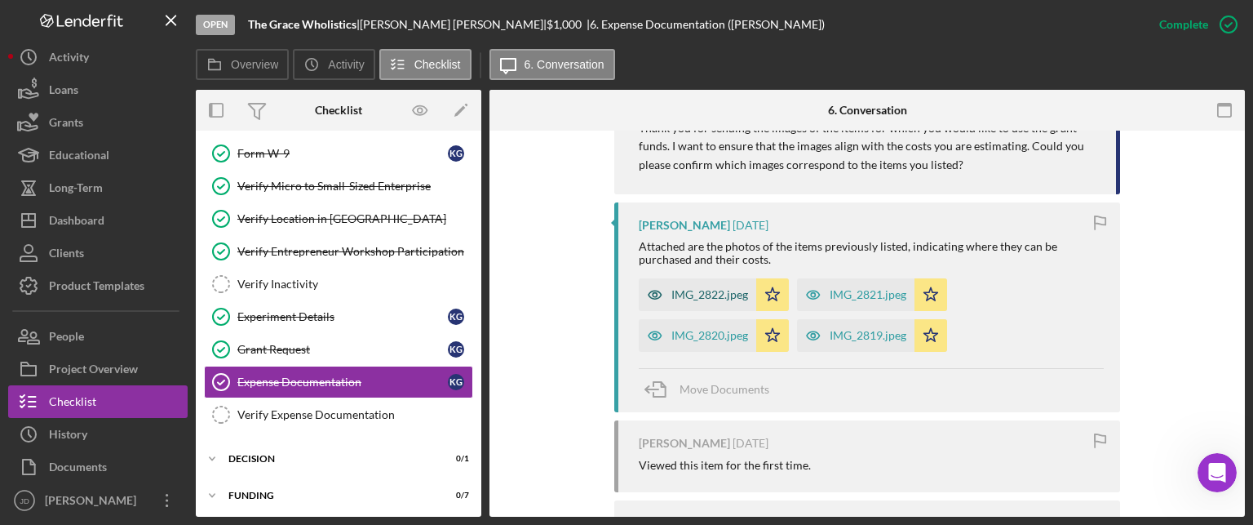
click at [705, 288] on div "IMG_2822.jpeg" at bounding box center [709, 294] width 77 height 13
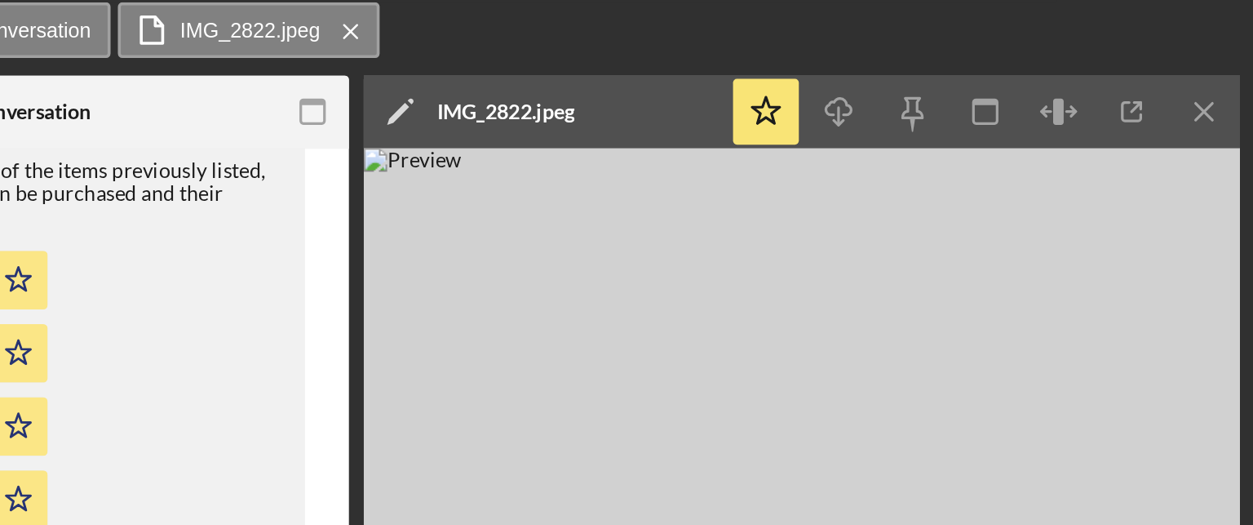
scroll to position [1670, 0]
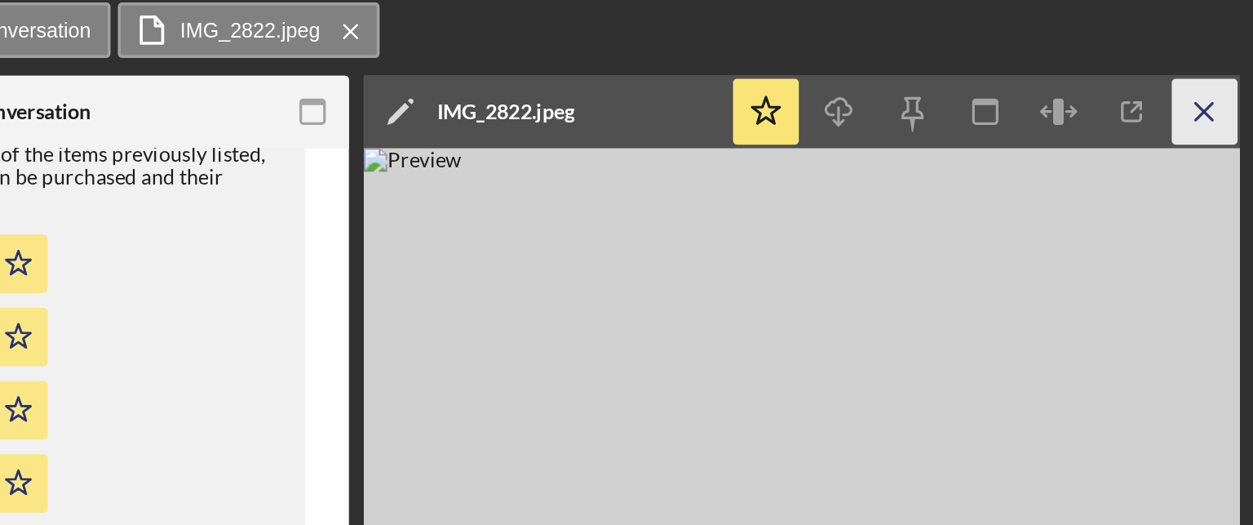
click at [1224, 109] on line "button" at bounding box center [1225, 109] width 9 height 9
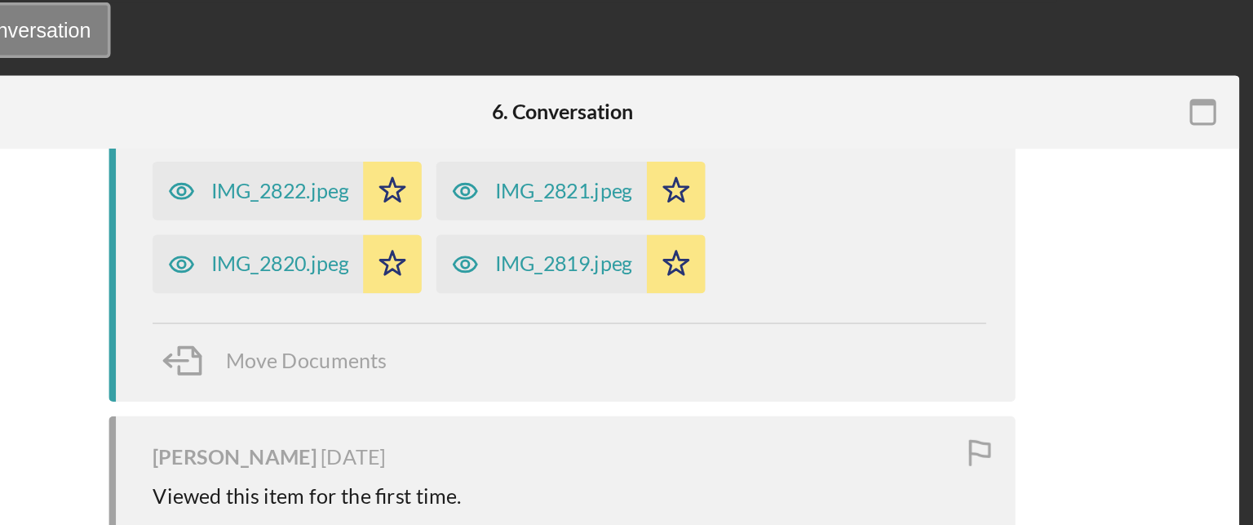
scroll to position [0, 0]
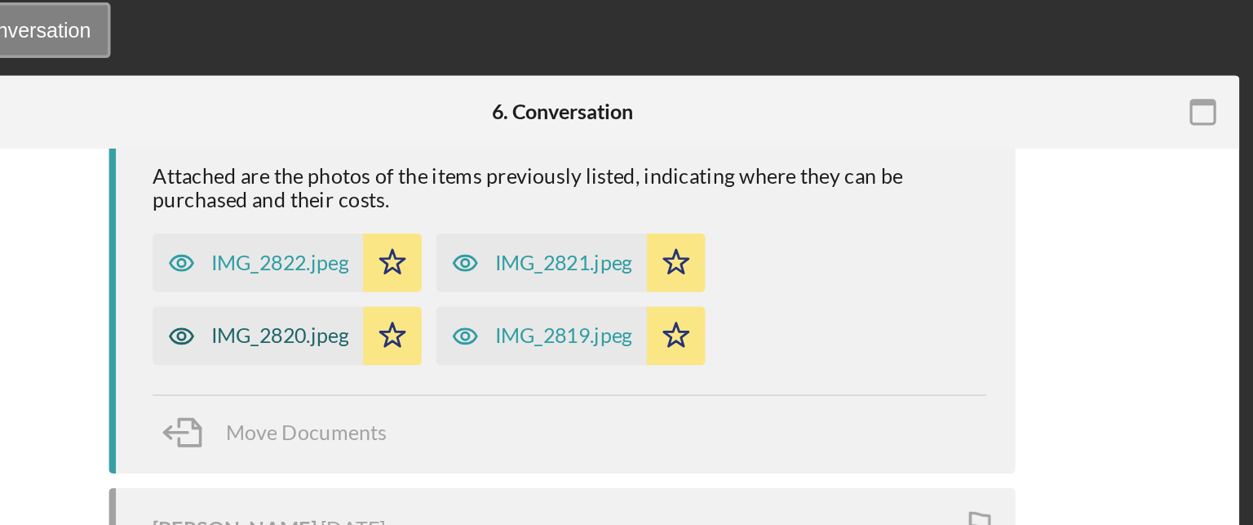
click at [707, 228] on div "IMG_2820.jpeg" at bounding box center [709, 234] width 77 height 13
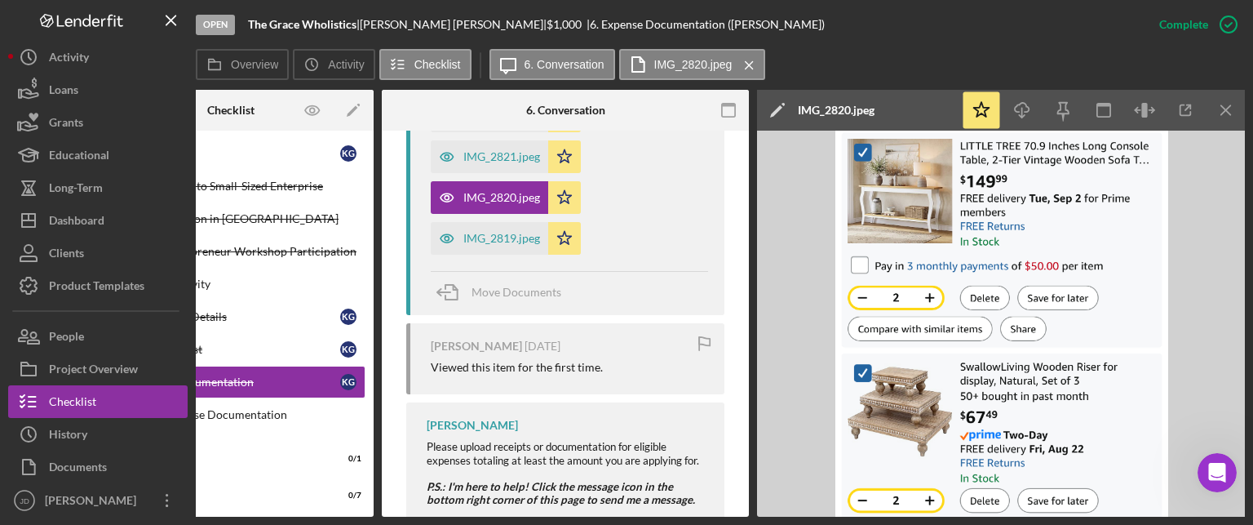
scroll to position [0, 109]
click at [1231, 110] on icon "Icon/Menu Close" at bounding box center [1225, 110] width 37 height 37
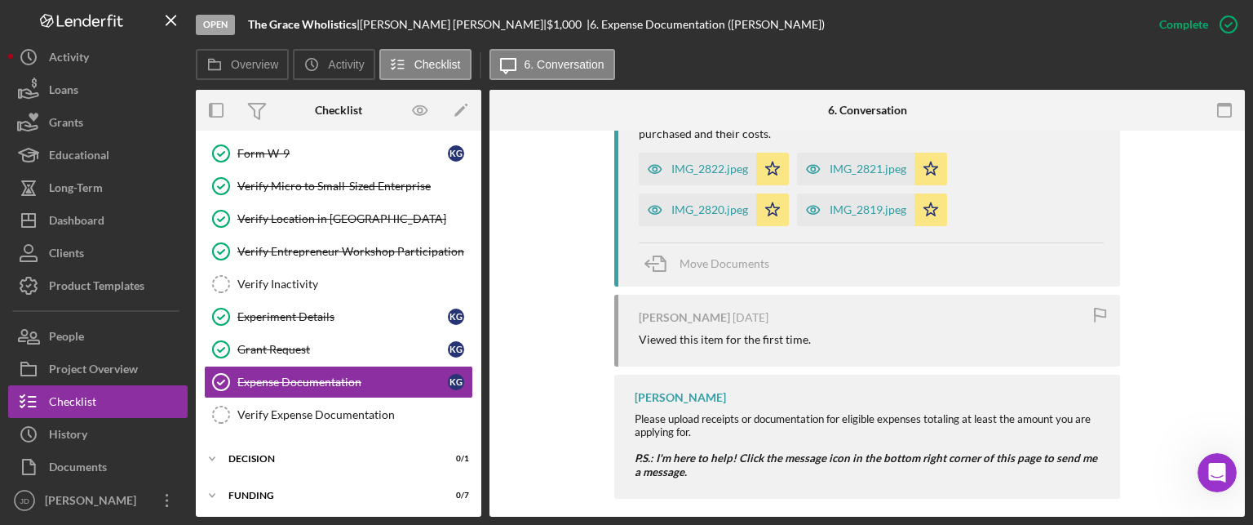
click at [851, 144] on div "IMG_2821.jpeg Icon/Star" at bounding box center [876, 164] width 158 height 41
click at [849, 153] on div "IMG_2821.jpeg" at bounding box center [855, 169] width 117 height 33
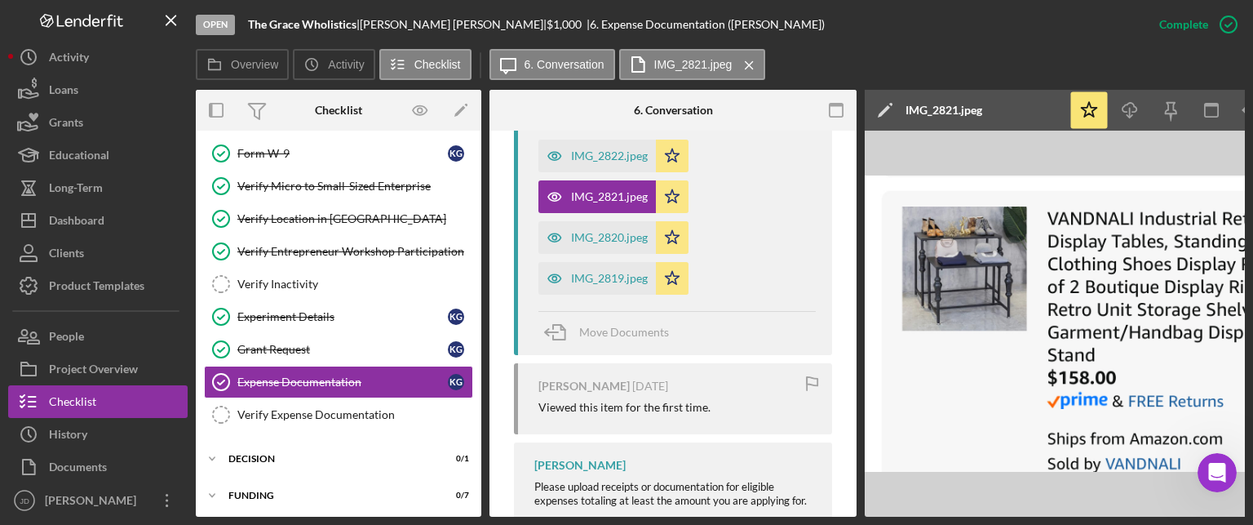
scroll to position [0, 109]
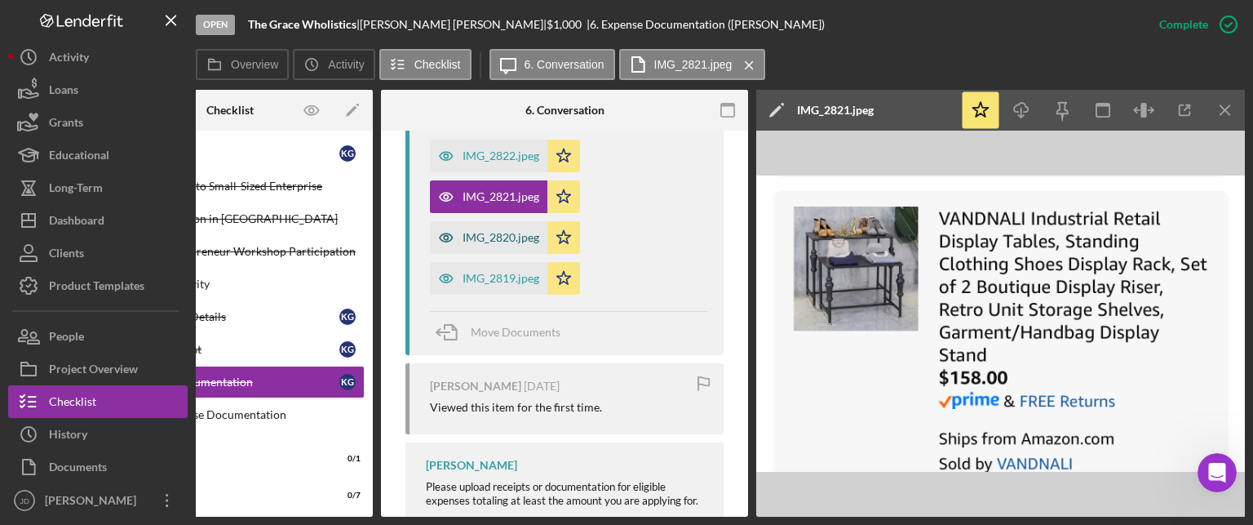
click at [480, 239] on div "IMG_2820.jpeg" at bounding box center [501, 237] width 77 height 13
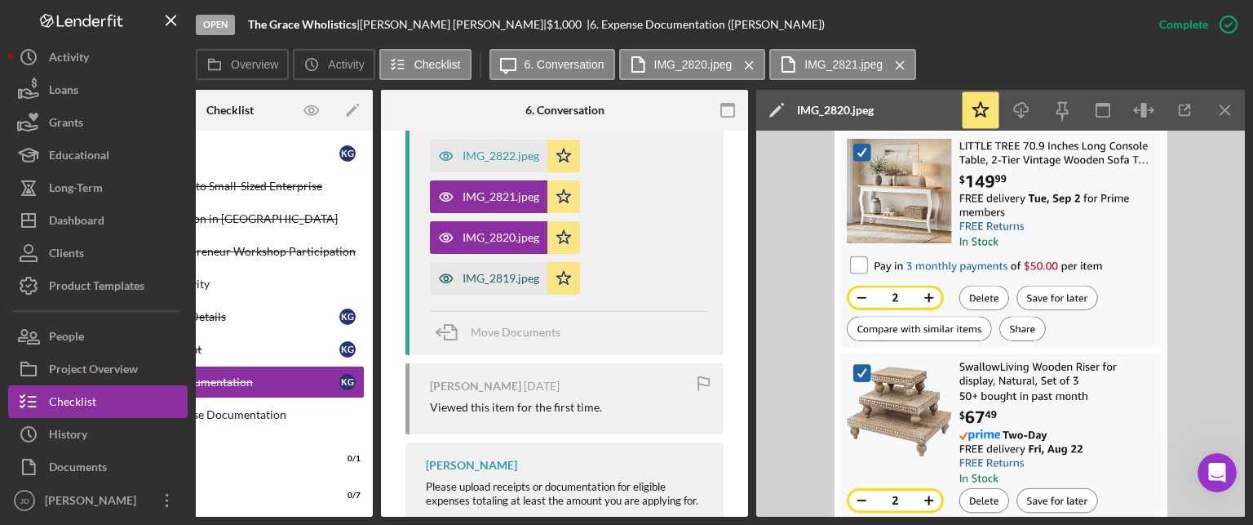
click at [481, 270] on div "IMG_2819.jpeg" at bounding box center [488, 278] width 117 height 33
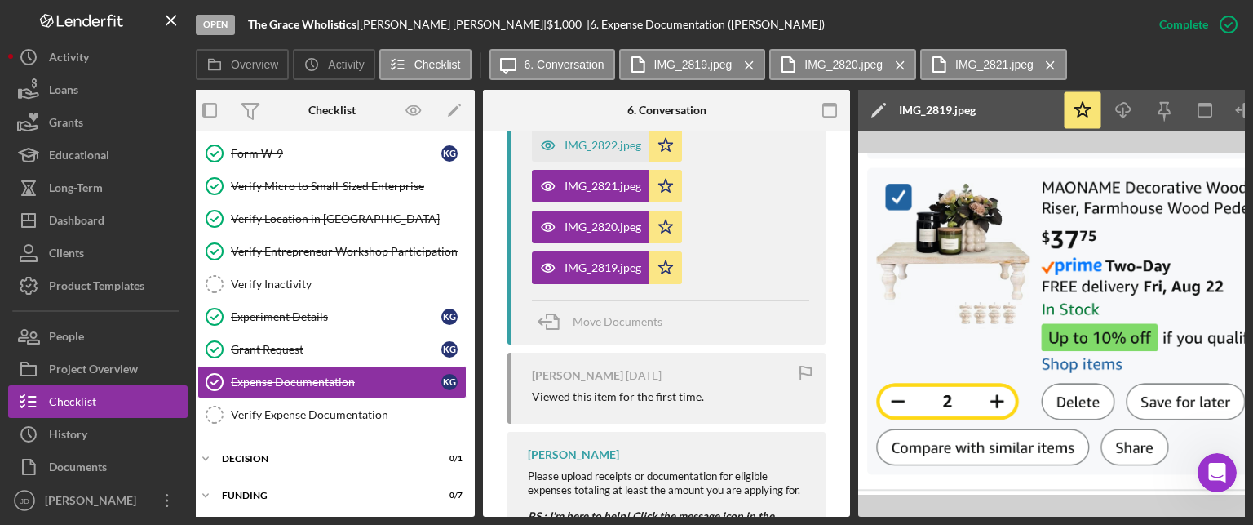
scroll to position [1632, 0]
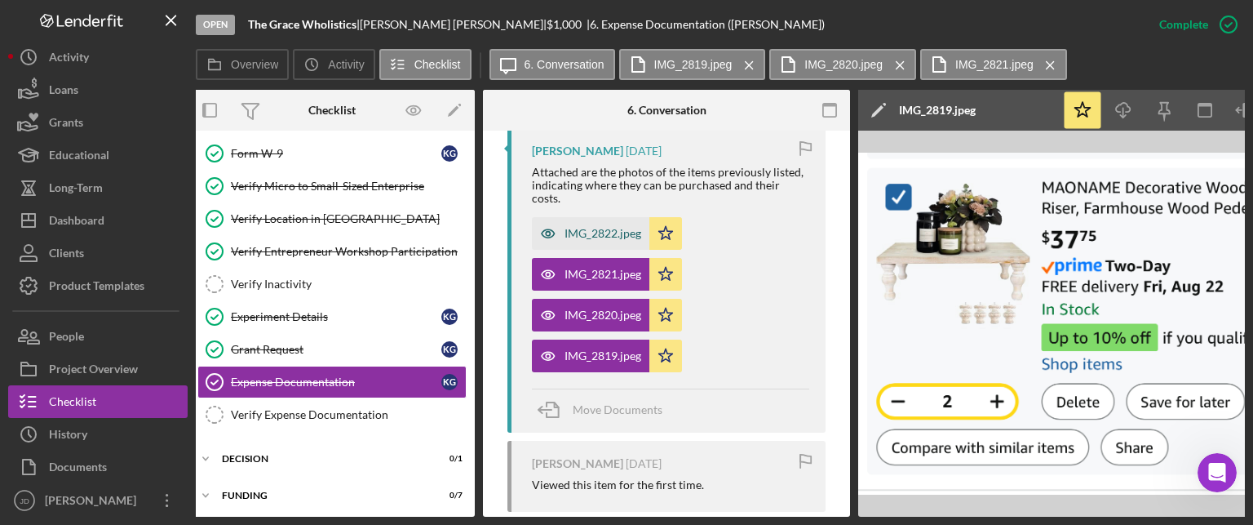
click at [586, 231] on div "IMG_2822.jpeg" at bounding box center [603, 233] width 77 height 13
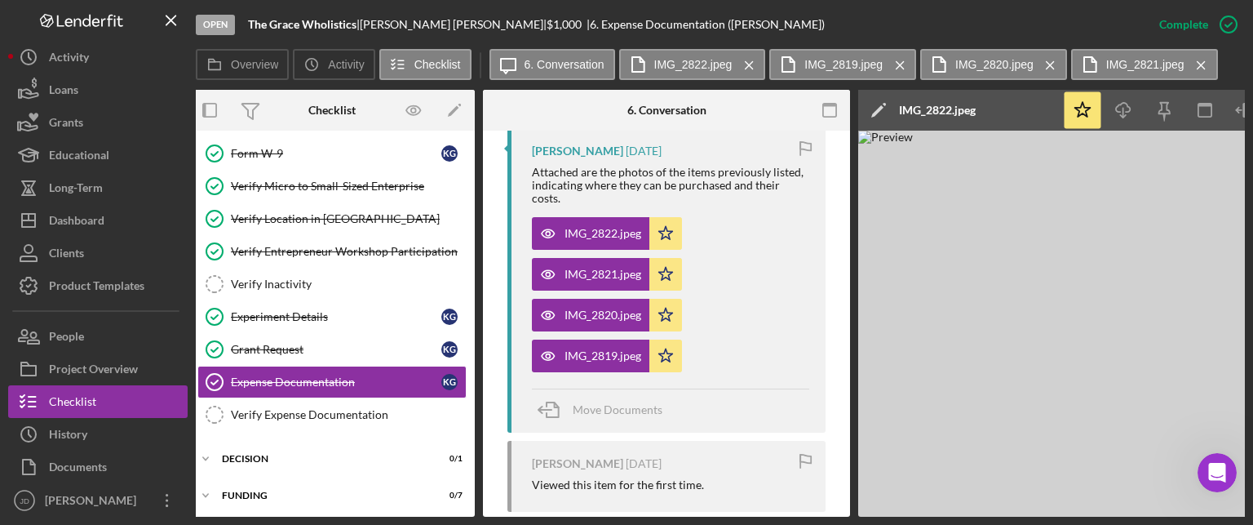
drag, startPoint x: 596, startPoint y: 516, endPoint x: 676, endPoint y: 520, distance: 80.0
click at [676, 520] on div "Open The Grace Wholistics | [PERSON_NAME] | $1,000 $1,000 | 6. Expense Document…" at bounding box center [626, 262] width 1253 height 525
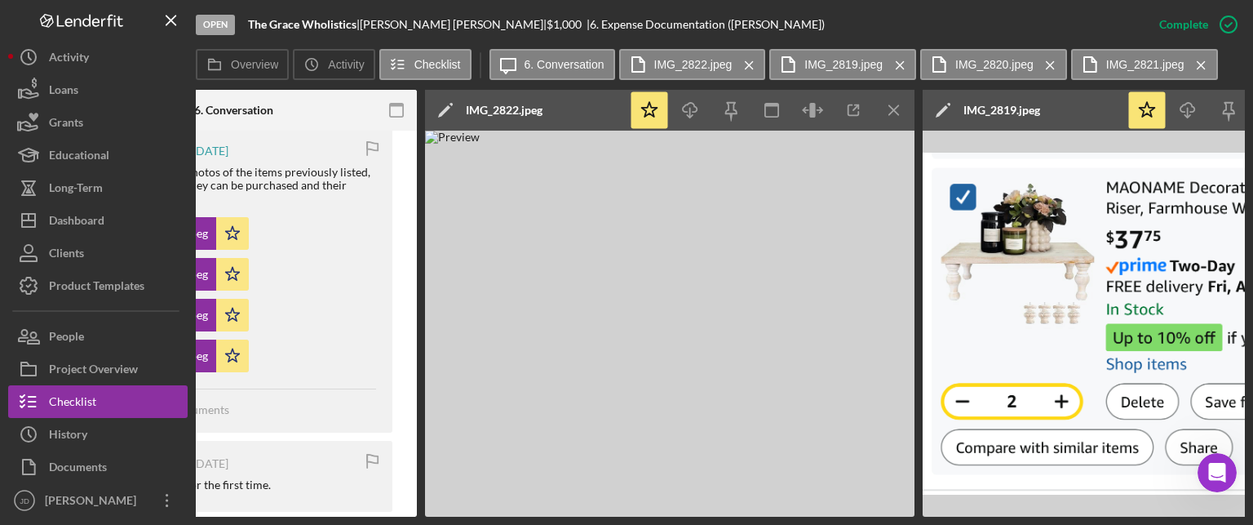
scroll to position [0, 461]
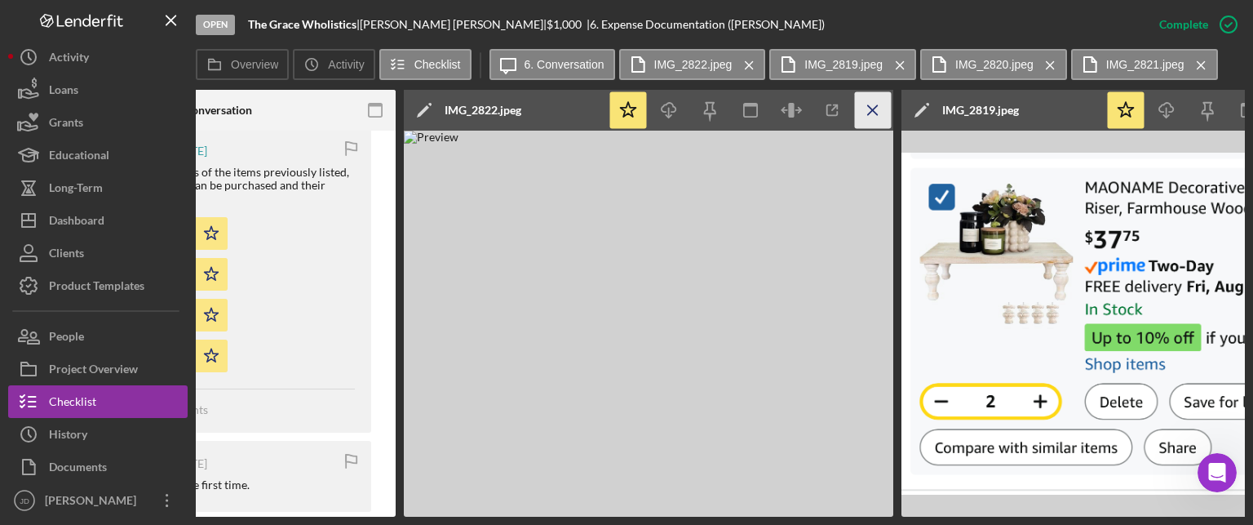
click at [869, 109] on icon "Icon/Menu Close" at bounding box center [873, 110] width 37 height 37
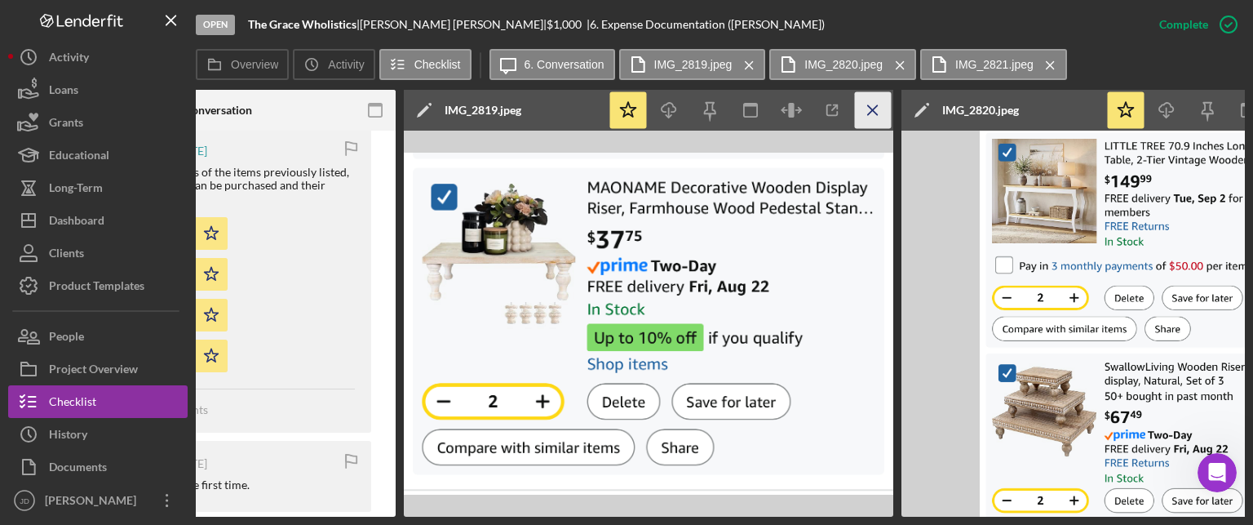
click at [867, 107] on icon "Icon/Menu Close" at bounding box center [873, 110] width 37 height 37
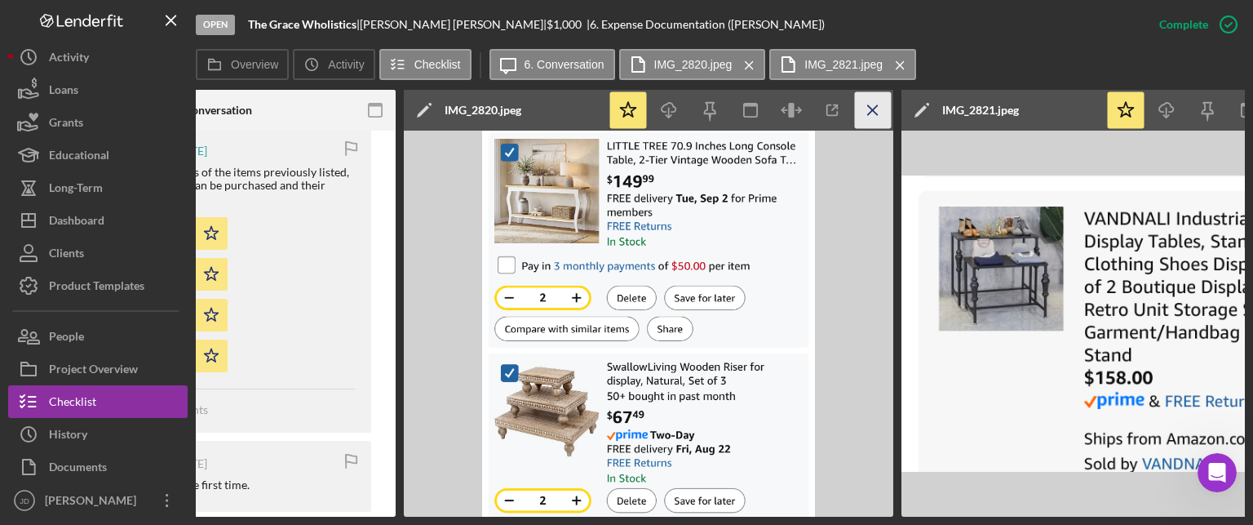
click at [868, 106] on line "button" at bounding box center [872, 109] width 9 height 9
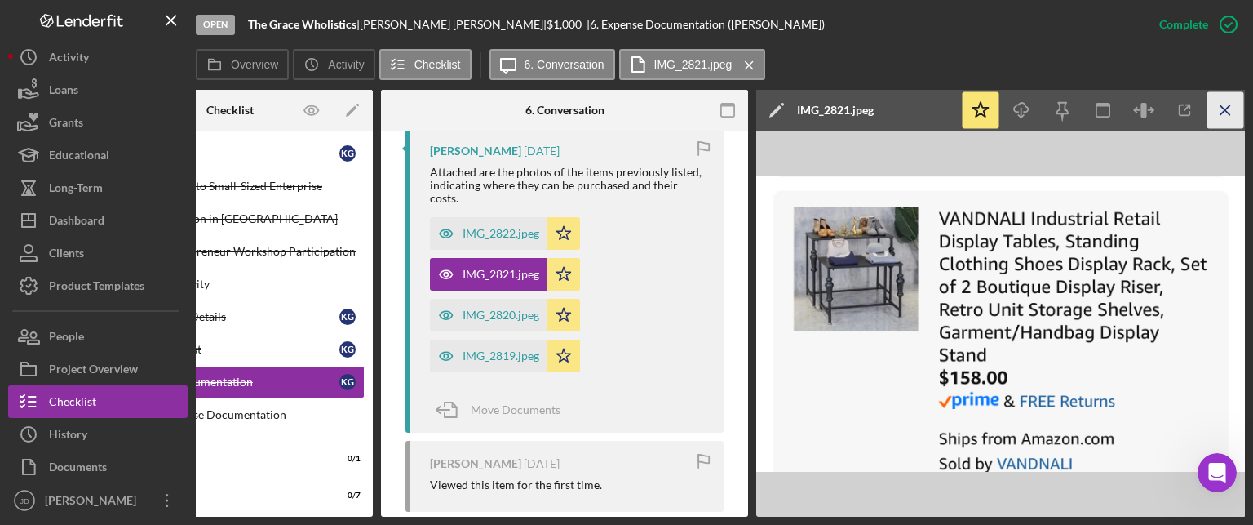
click at [1231, 106] on icon "Icon/Menu Close" at bounding box center [1225, 110] width 37 height 37
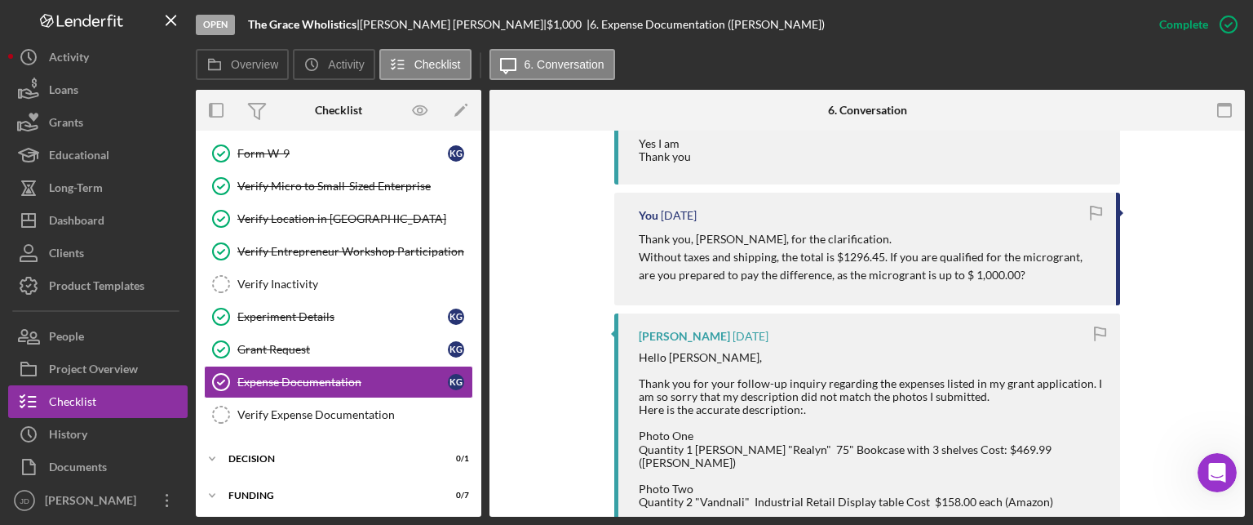
scroll to position [715, 0]
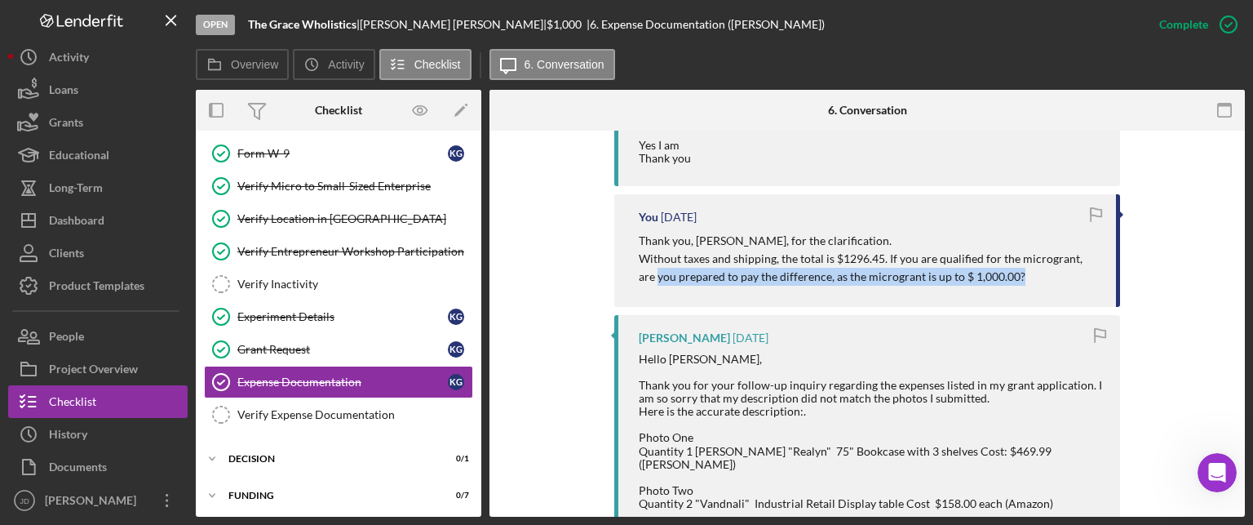
drag, startPoint x: 636, startPoint y: 277, endPoint x: 1010, endPoint y: 283, distance: 374.5
click at [1010, 283] on div "You [DATE] Thank you, [PERSON_NAME], for the clarification. Without taxes and s…" at bounding box center [867, 250] width 506 height 113
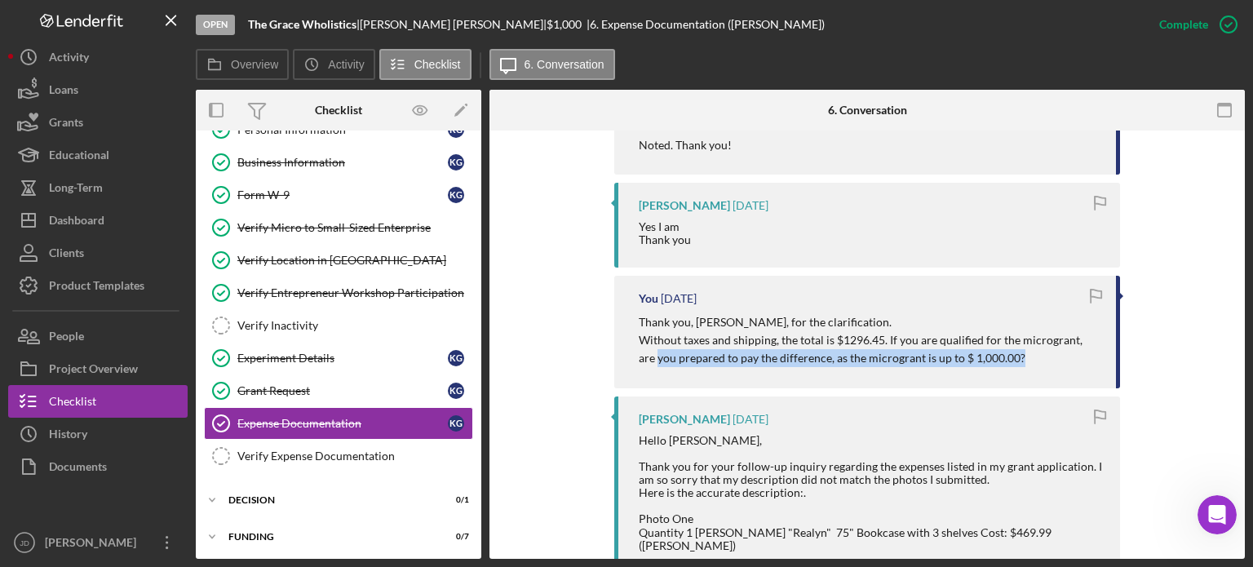
scroll to position [58, 0]
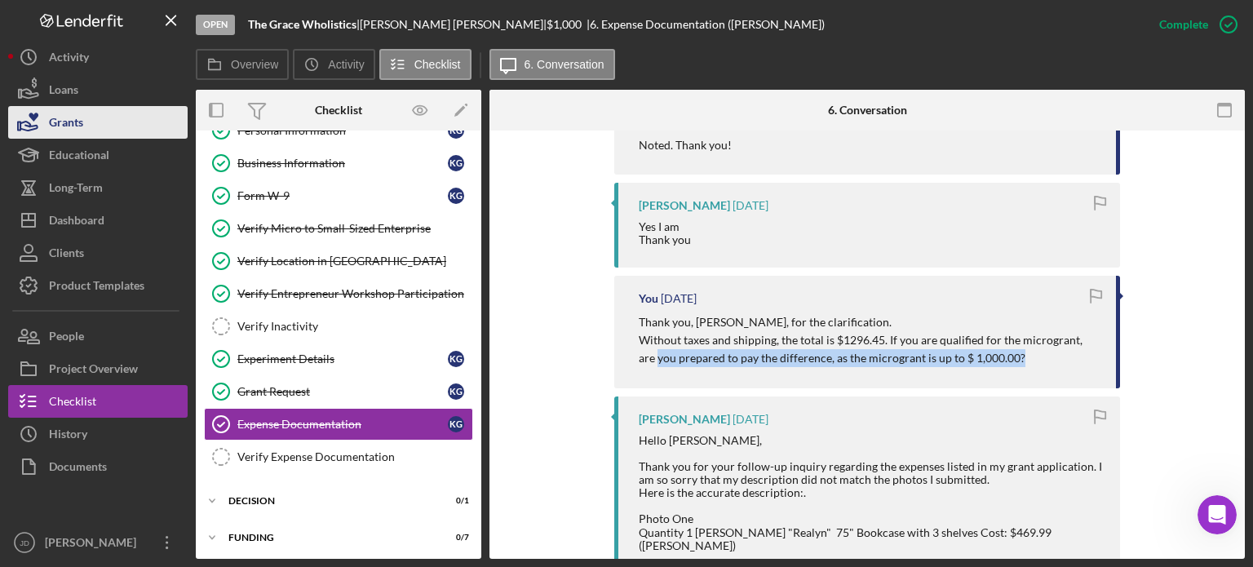
click at [80, 119] on div "Grants" at bounding box center [66, 124] width 34 height 37
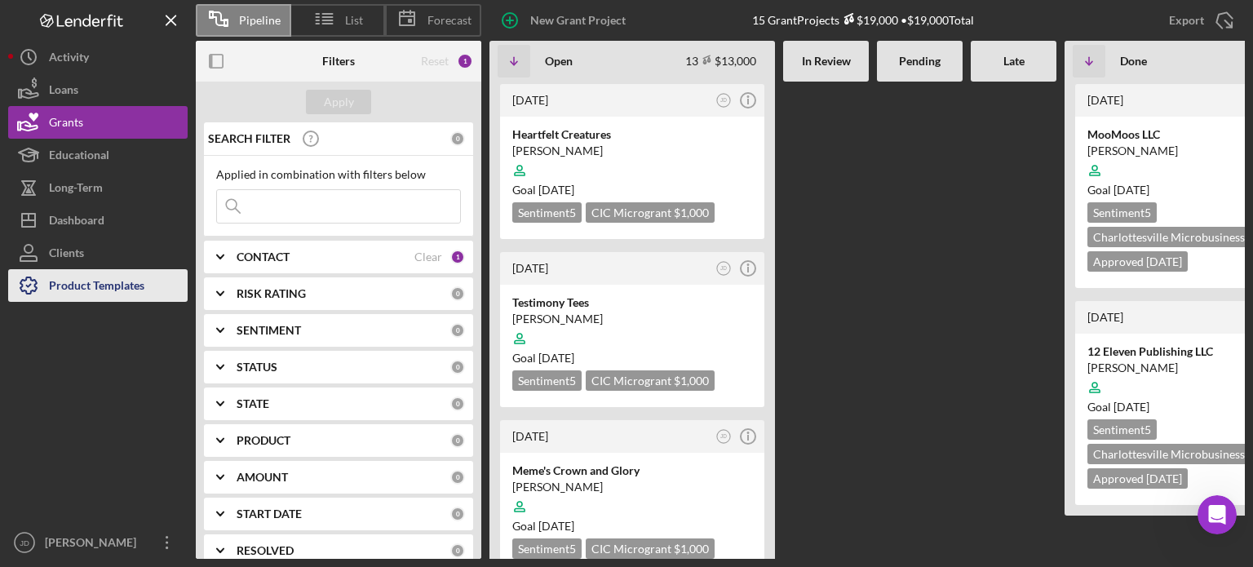
click at [89, 281] on div "Product Templates" at bounding box center [96, 287] width 95 height 37
